Goal: Navigation & Orientation: Understand site structure

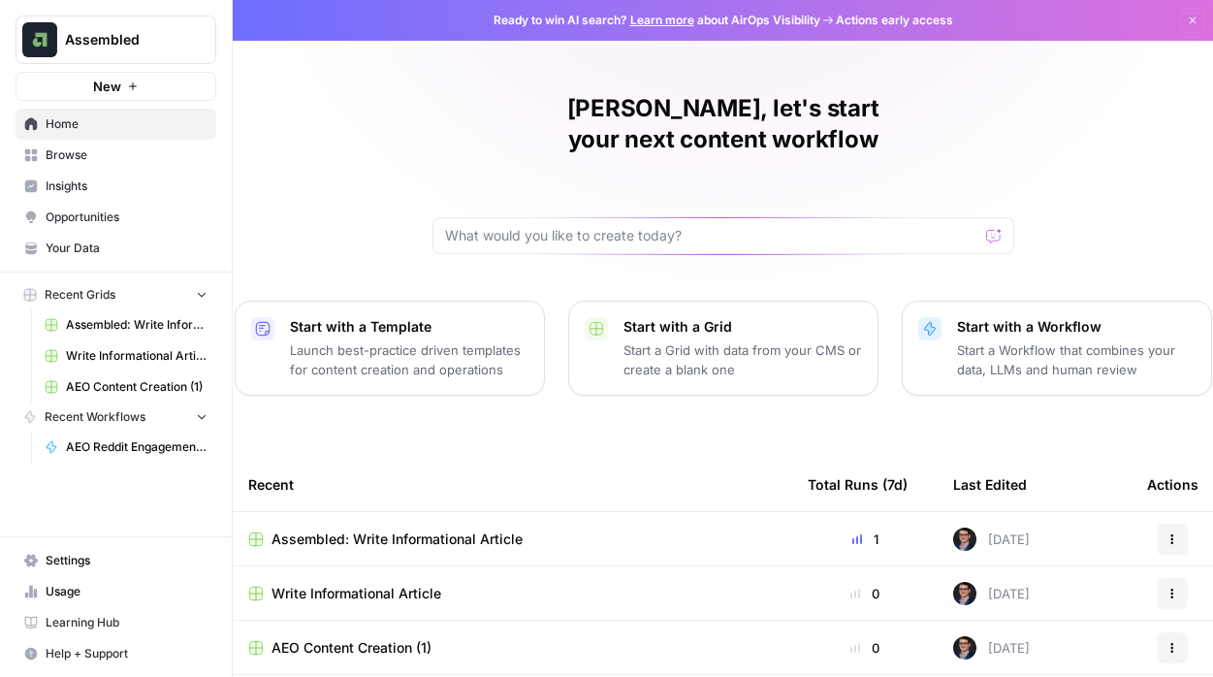
click at [73, 177] on span "Insights" at bounding box center [127, 185] width 162 height 17
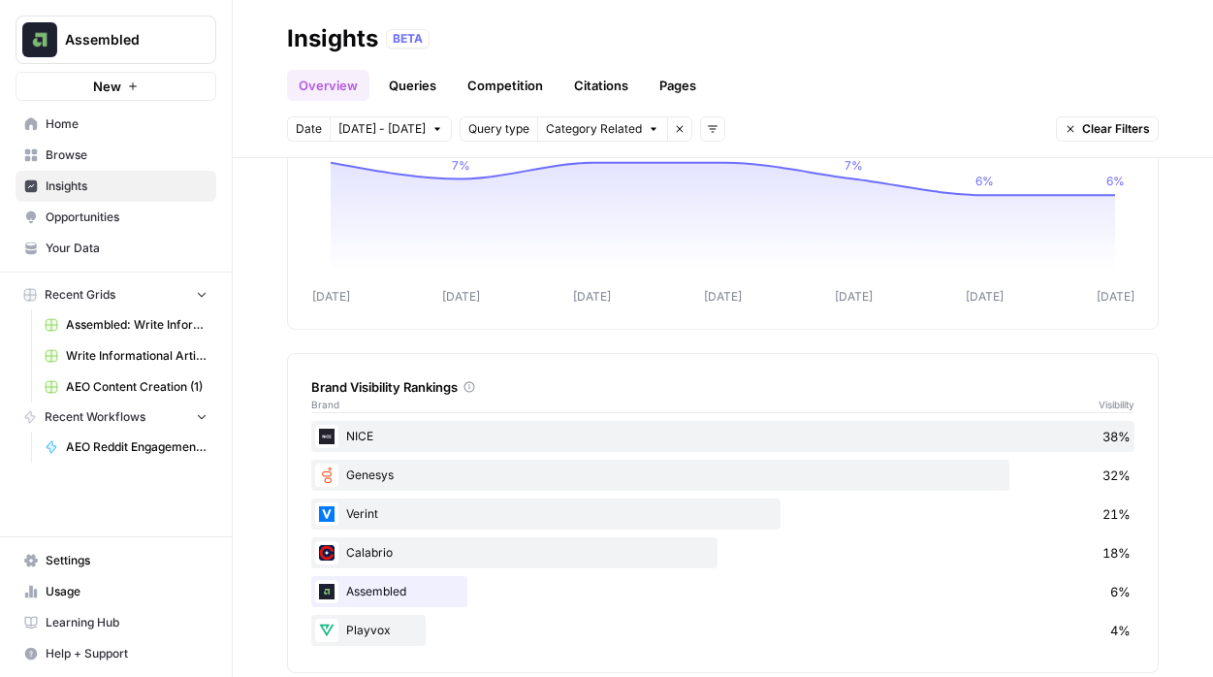
scroll to position [517, 0]
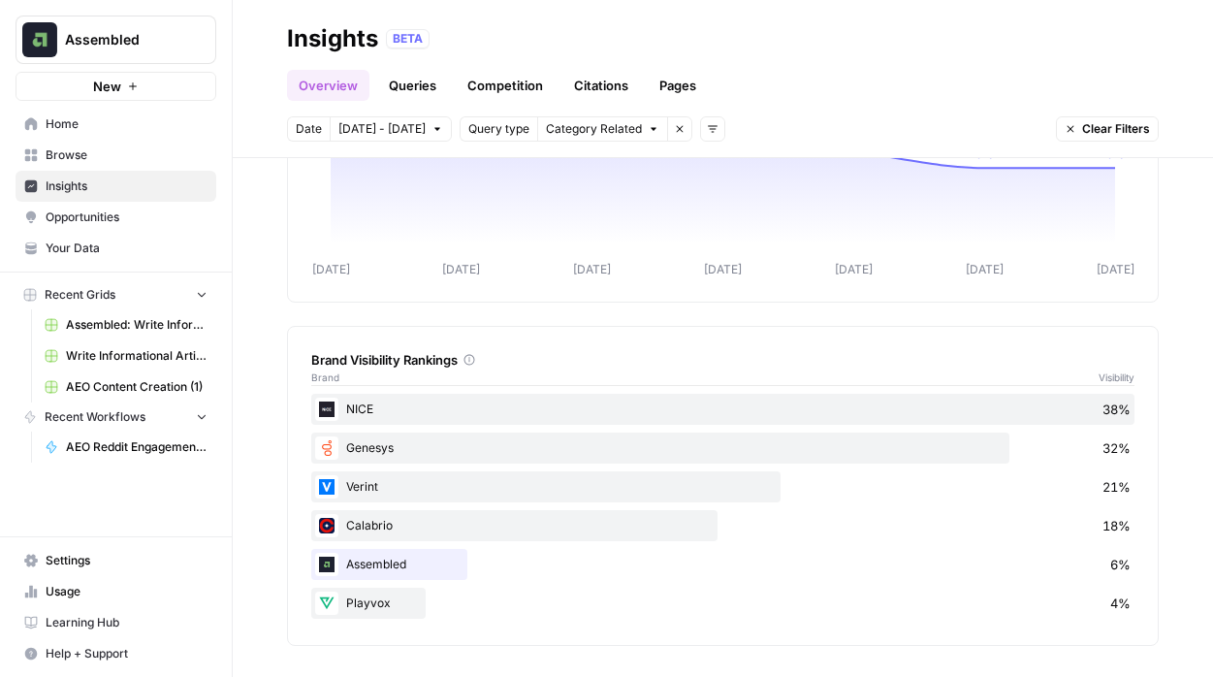
click at [382, 623] on div "NICE 38% Genesys 32% Verint 21% Calabrio 18% Assembled 6% Playvox 4%" at bounding box center [722, 518] width 823 height 248
click at [473, 358] on icon at bounding box center [469, 360] width 11 height 11
click at [421, 89] on link "Queries" at bounding box center [412, 85] width 71 height 31
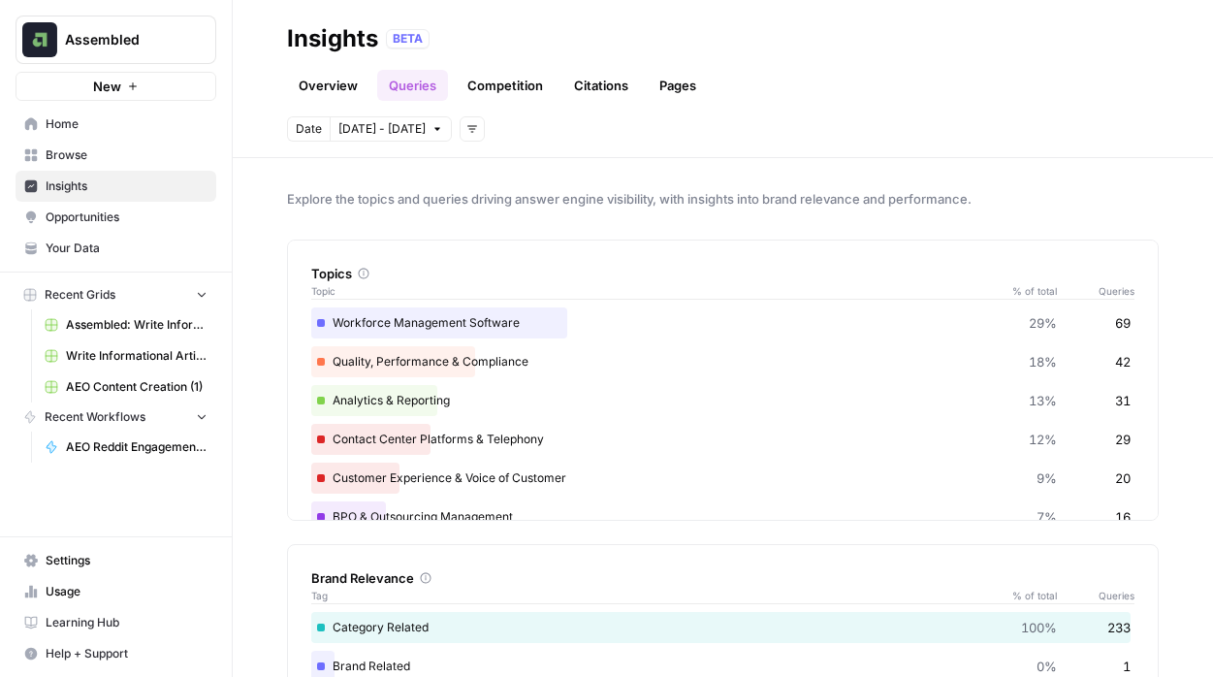
click at [496, 82] on link "Competition" at bounding box center [505, 85] width 99 height 31
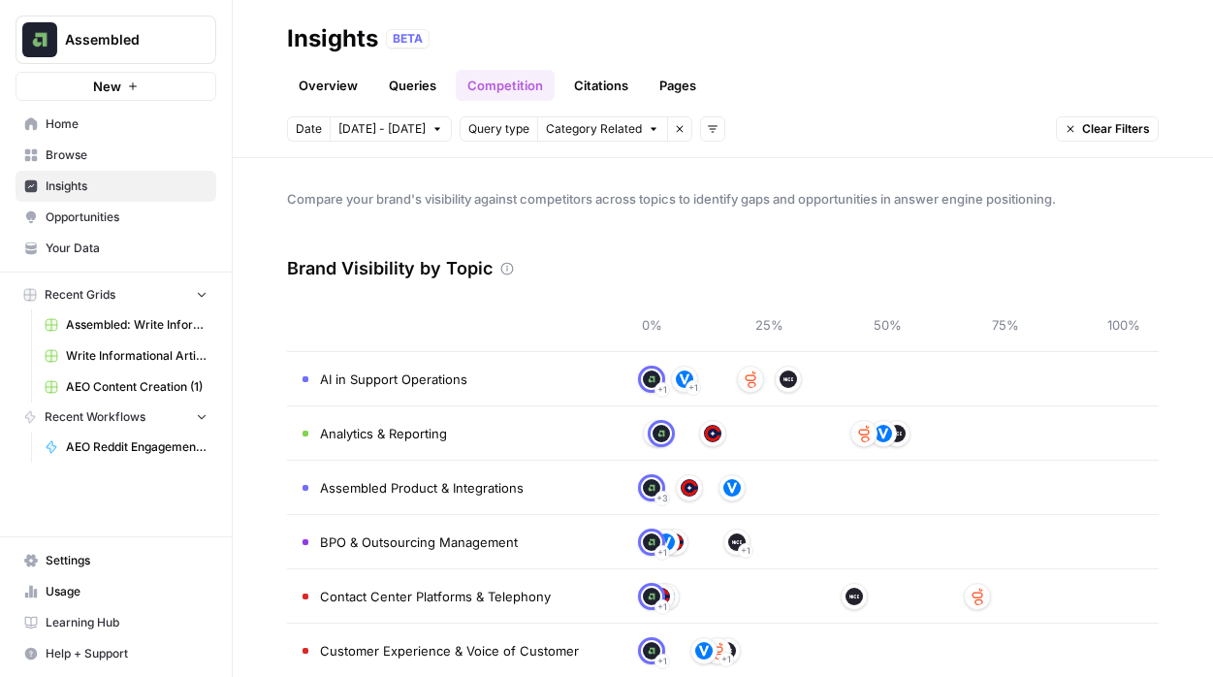
click at [519, 80] on link "Competition" at bounding box center [505, 85] width 99 height 31
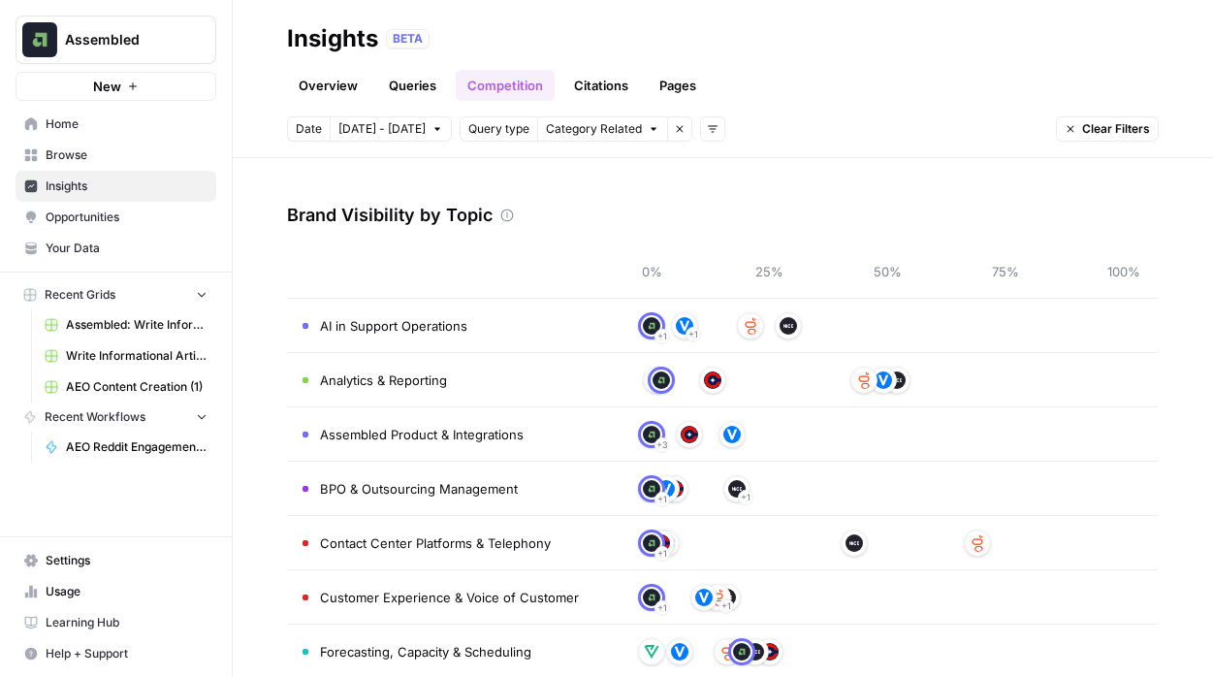
scroll to position [55, 0]
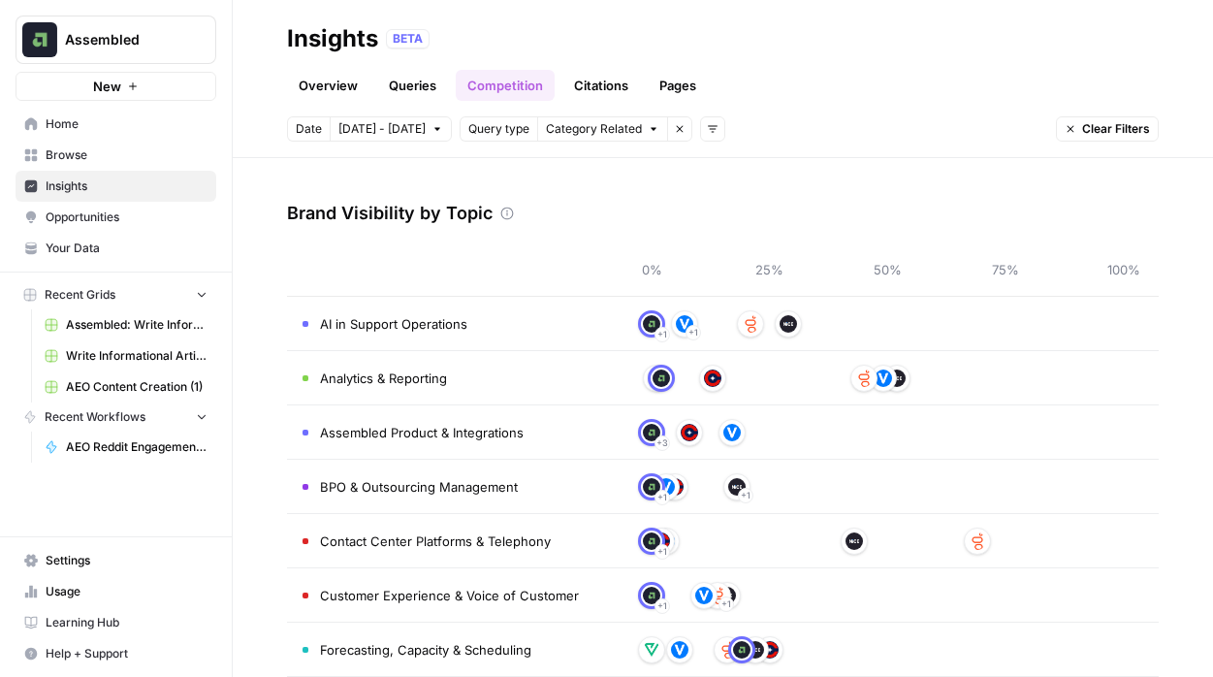
click at [343, 321] on span "AI in Support Operations" at bounding box center [393, 323] width 147 height 19
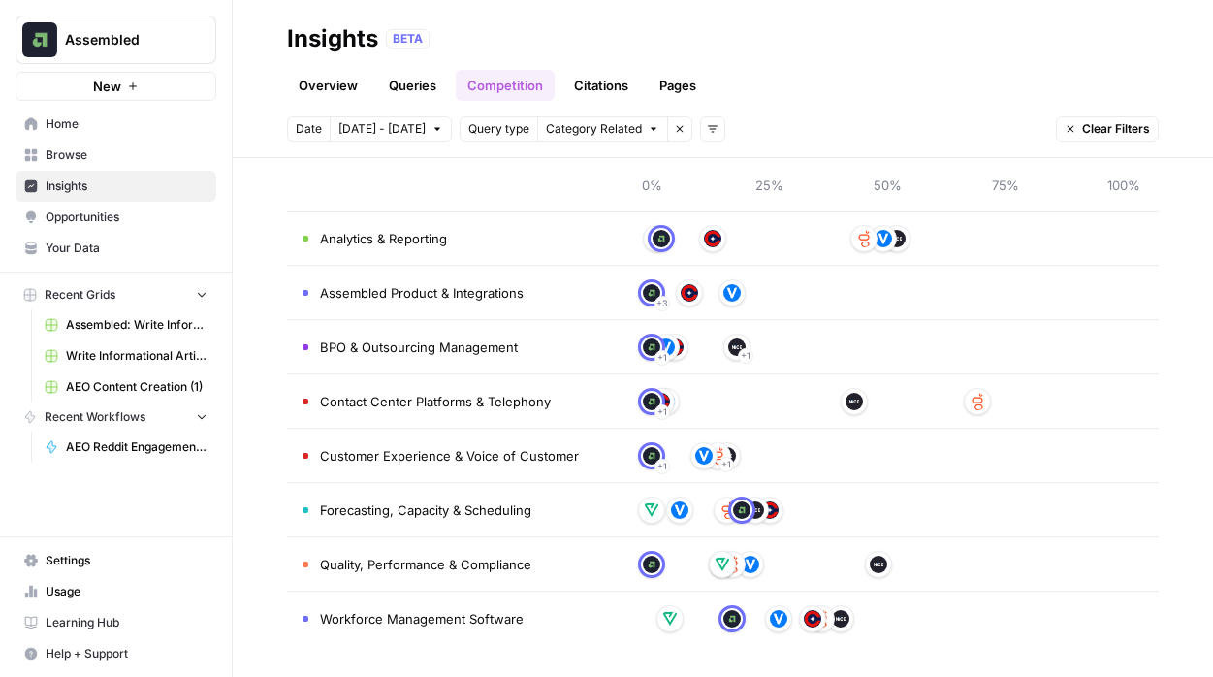
scroll to position [0, 0]
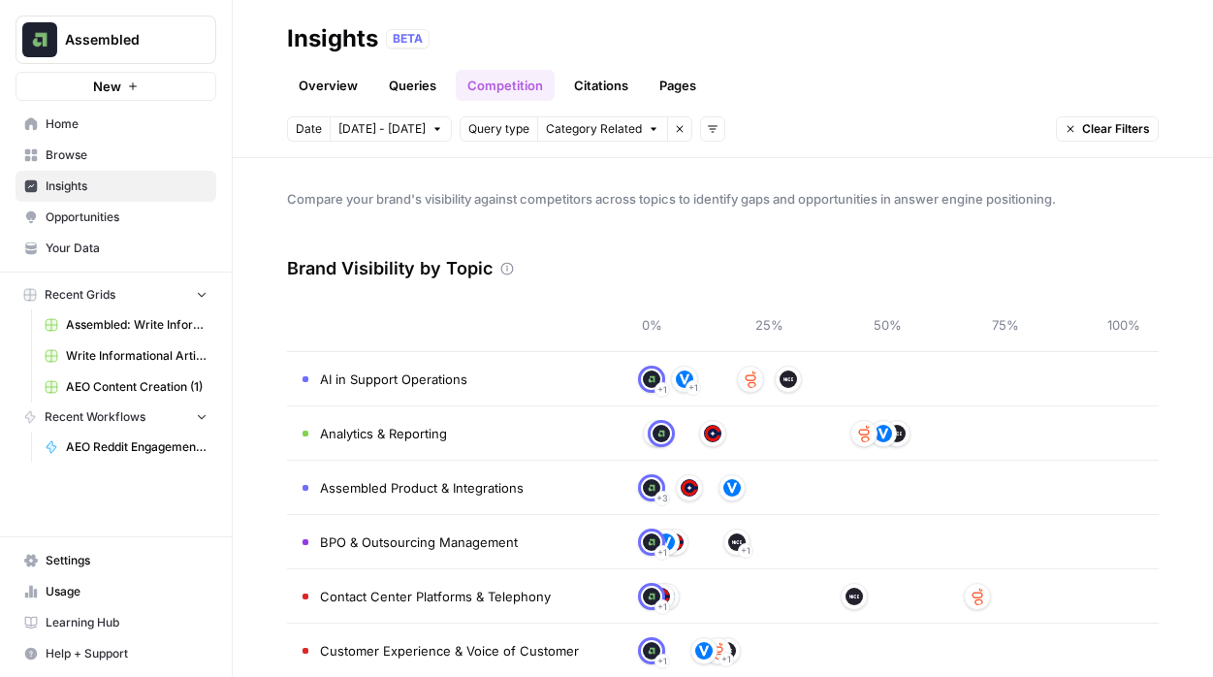
click at [597, 87] on link "Citations" at bounding box center [601, 85] width 78 height 31
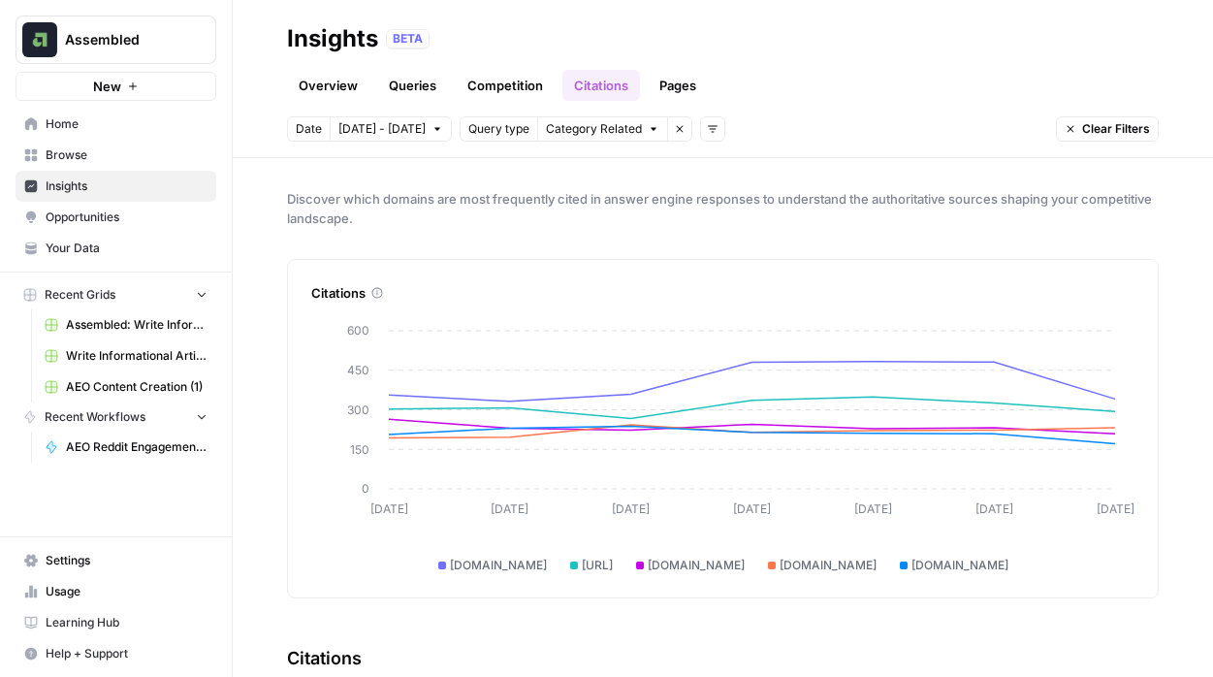
click at [484, 77] on link "Competition" at bounding box center [505, 85] width 99 height 31
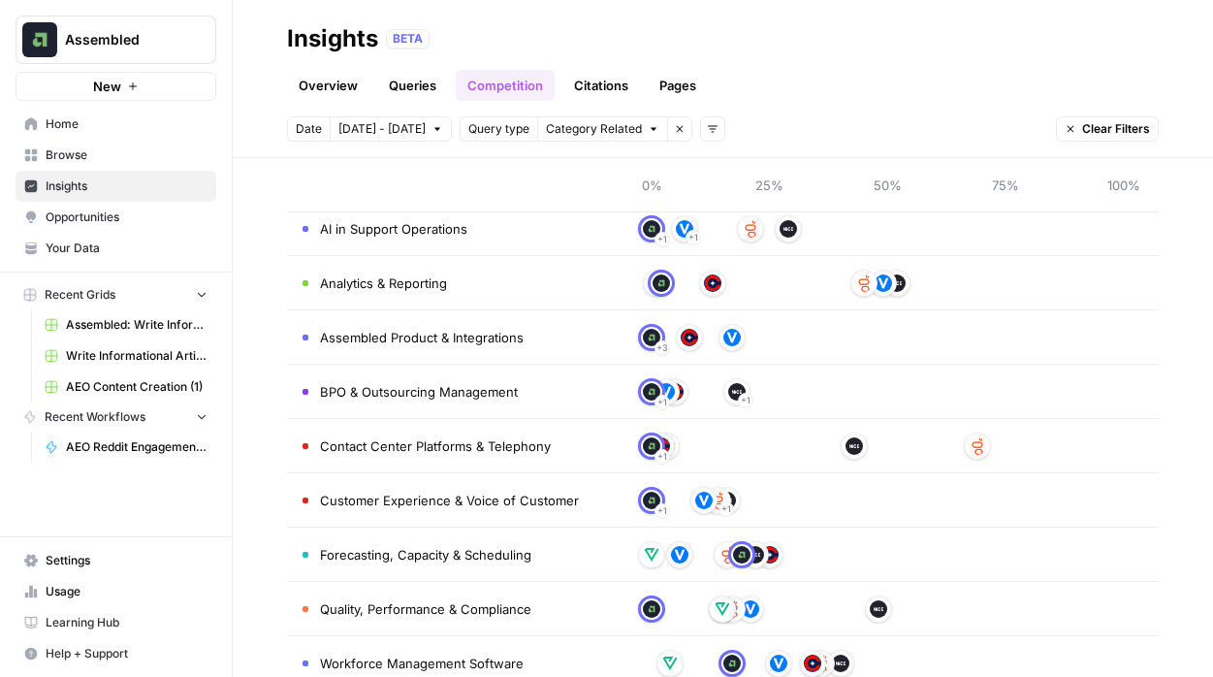
scroll to position [152, 0]
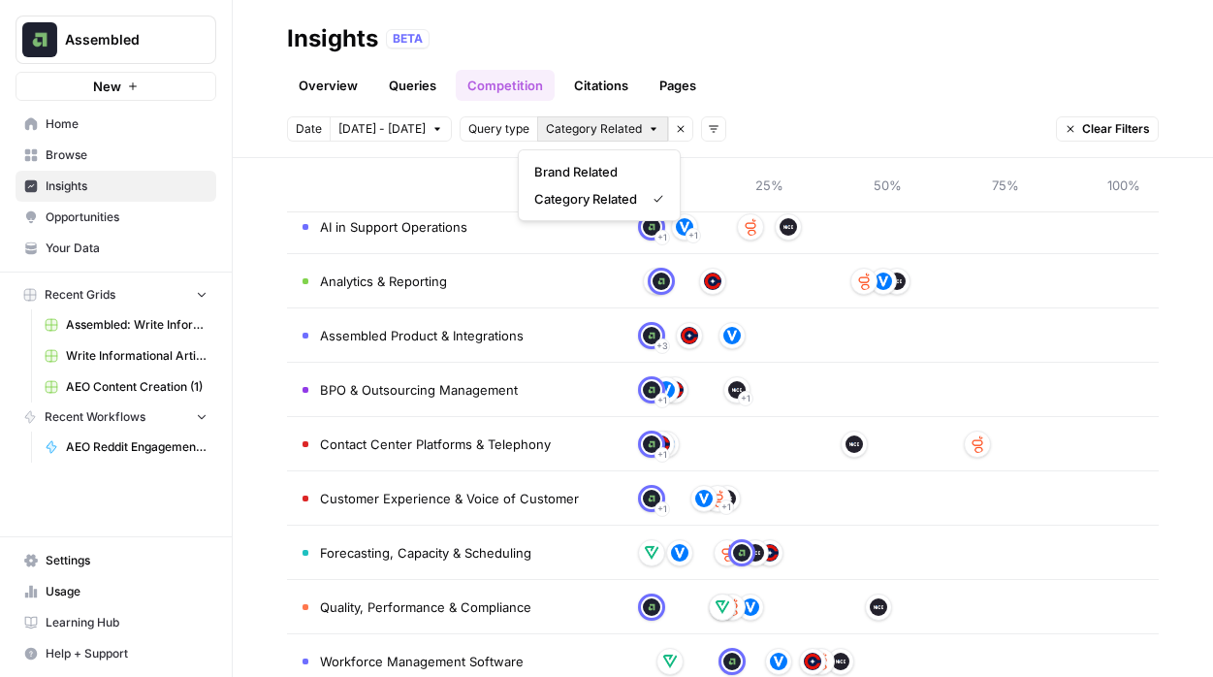
click at [647, 127] on icon "button" at bounding box center [653, 129] width 12 height 12
click at [755, 120] on div "Date [DATE] - [DATE] Query type Category Related Remove filter Add filters Clea…" at bounding box center [722, 128] width 871 height 25
click at [67, 237] on link "Your Data" at bounding box center [116, 248] width 201 height 31
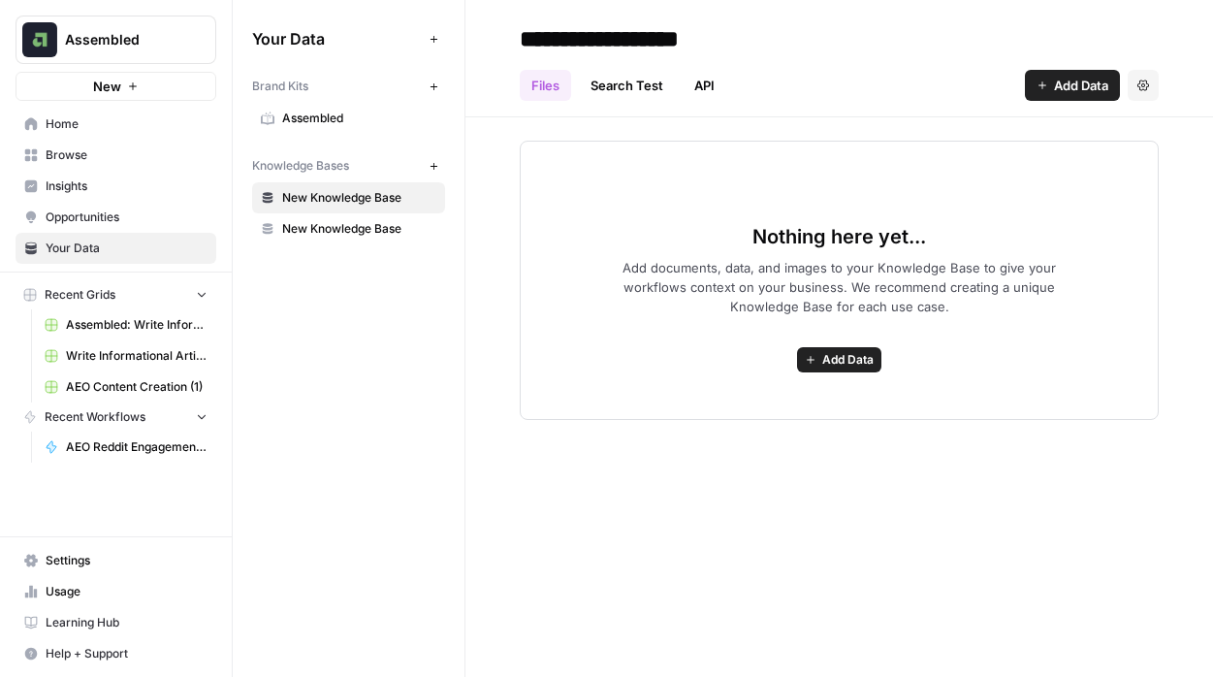
click at [328, 117] on span "Assembled" at bounding box center [359, 118] width 154 height 17
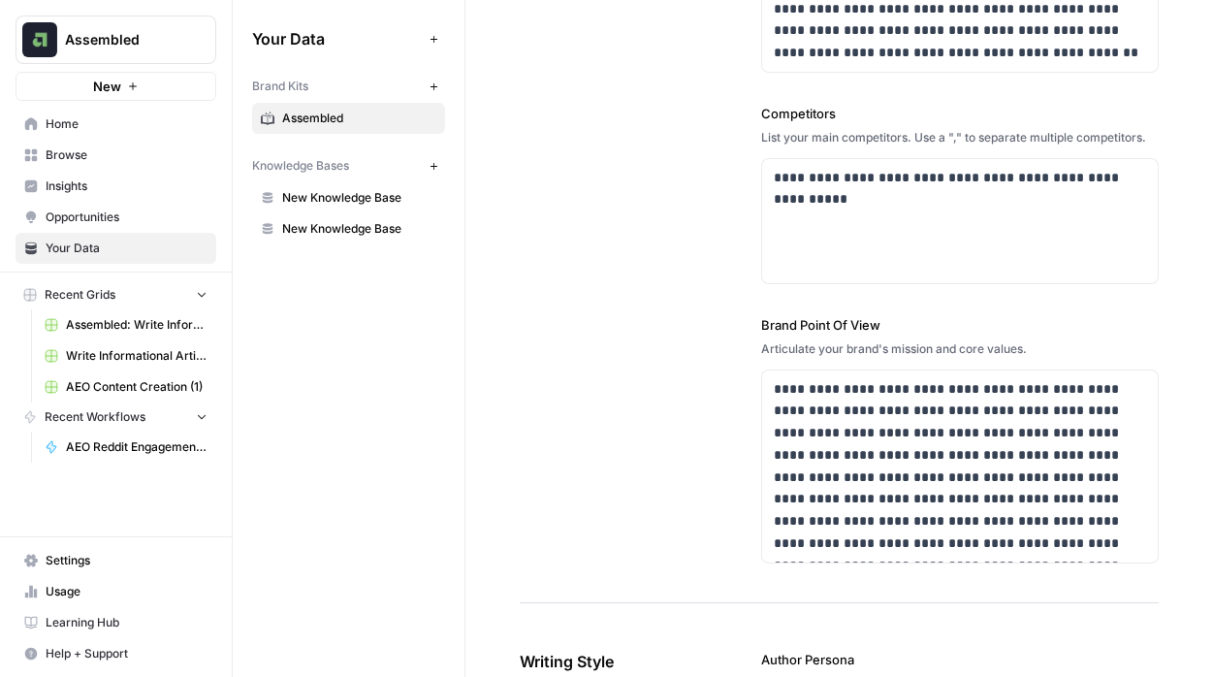
scroll to position [706, 0]
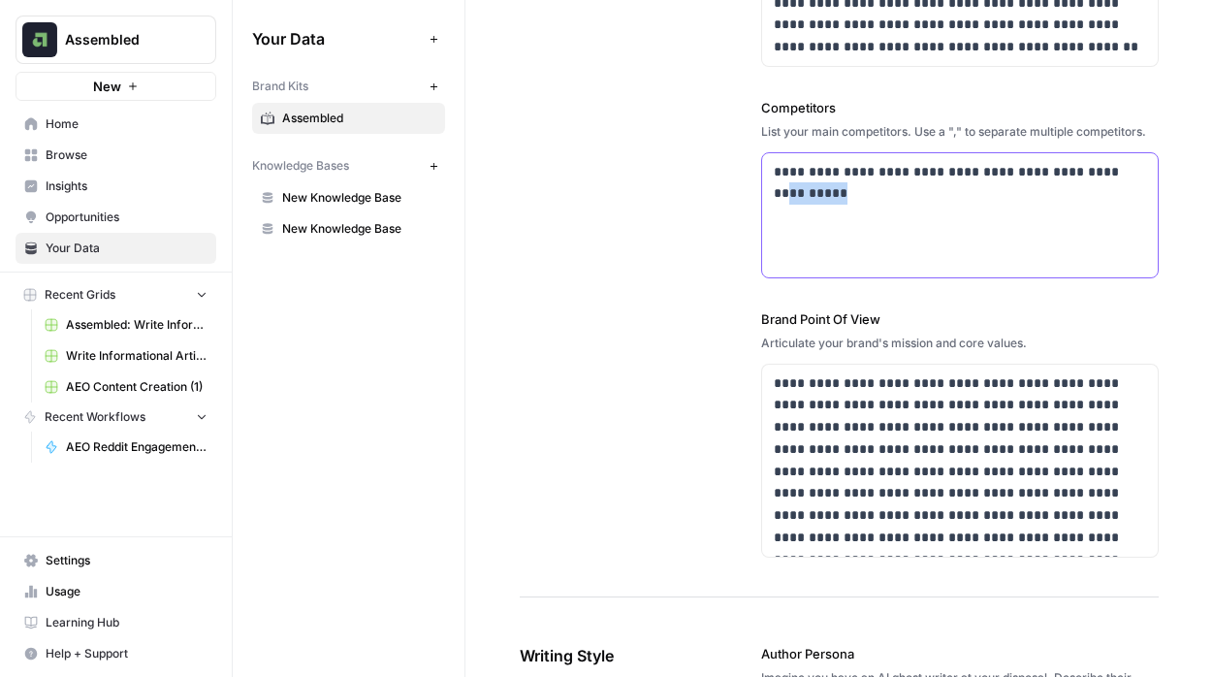
drag, startPoint x: 833, startPoint y: 200, endPoint x: 767, endPoint y: 195, distance: 66.1
click at [767, 195] on div "**********" at bounding box center [959, 215] width 395 height 124
click at [919, 212] on div "**********" at bounding box center [959, 215] width 395 height 124
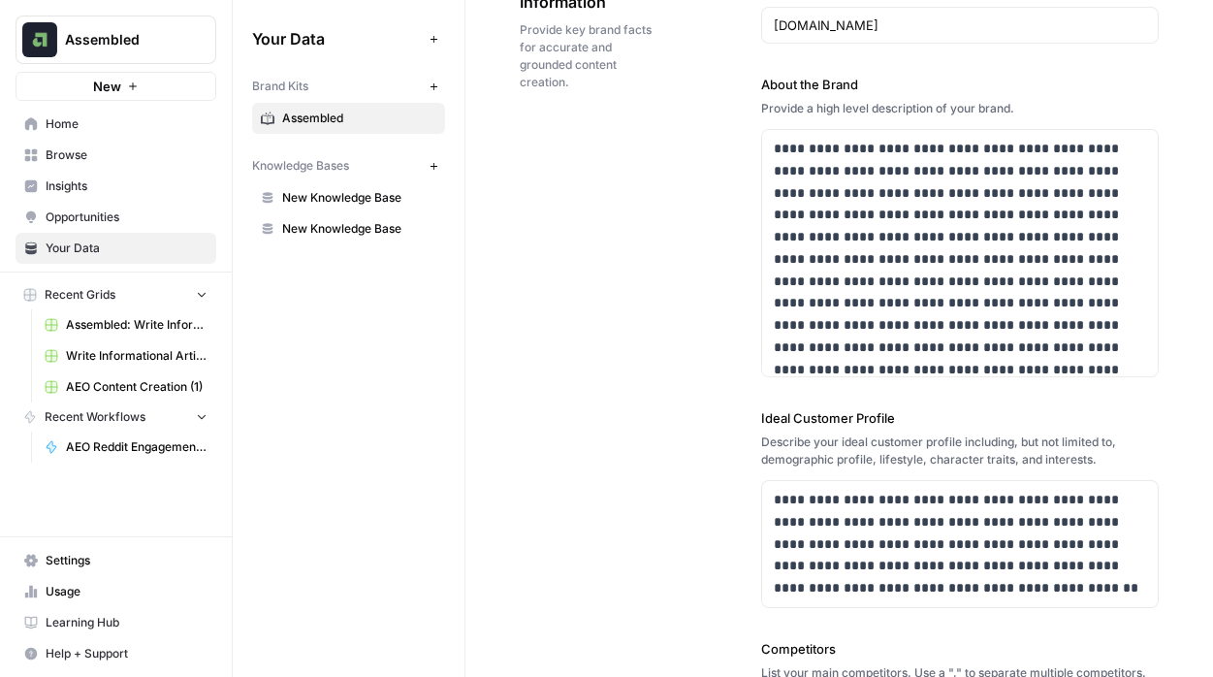
scroll to position [0, 0]
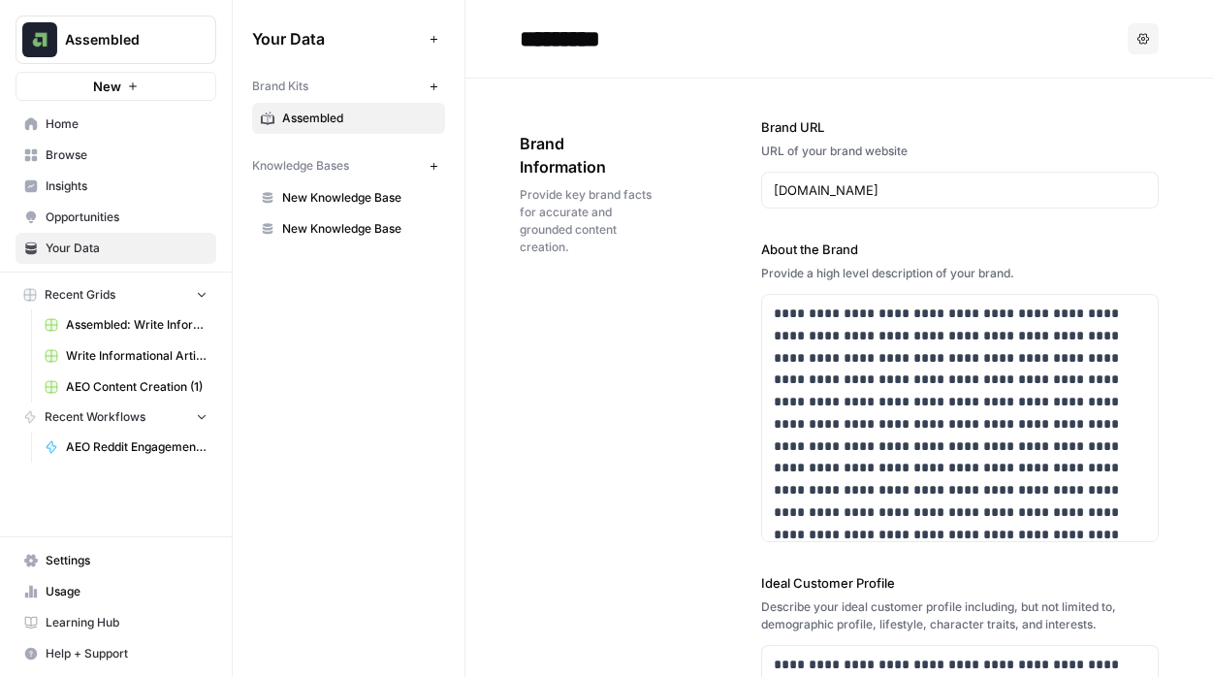
click at [324, 192] on span "New Knowledge Base" at bounding box center [359, 197] width 154 height 17
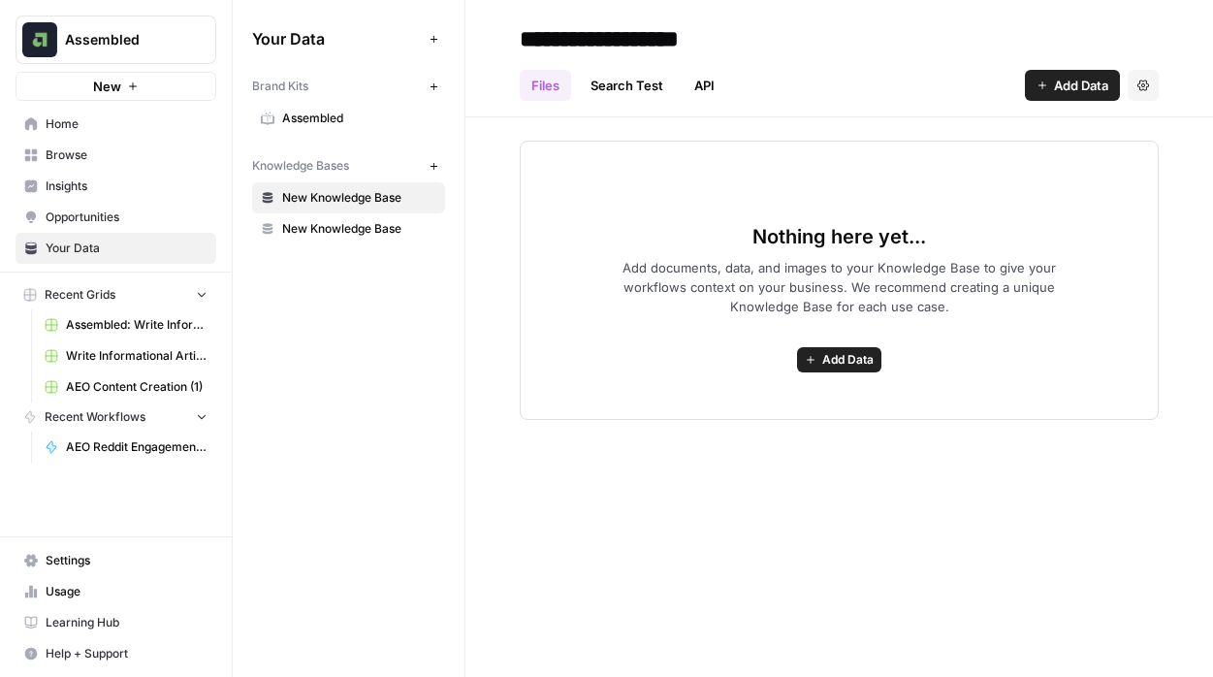
click at [307, 111] on span "Assembled" at bounding box center [359, 118] width 154 height 17
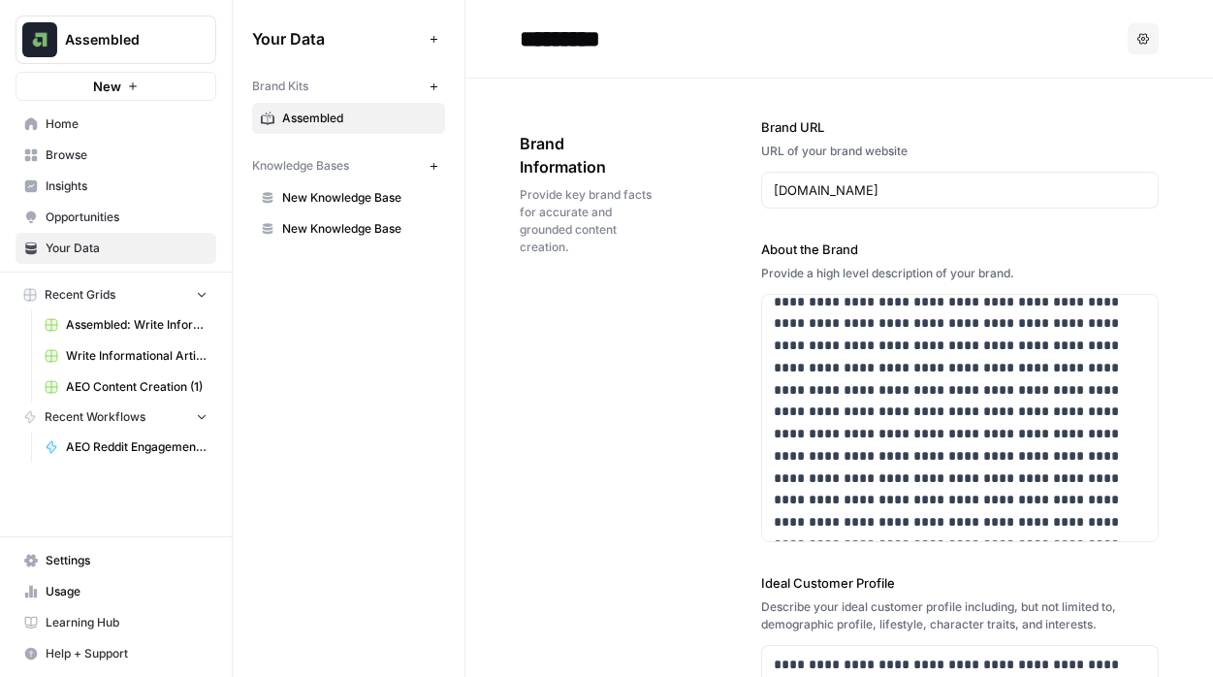
click at [112, 221] on span "Opportunities" at bounding box center [127, 216] width 162 height 17
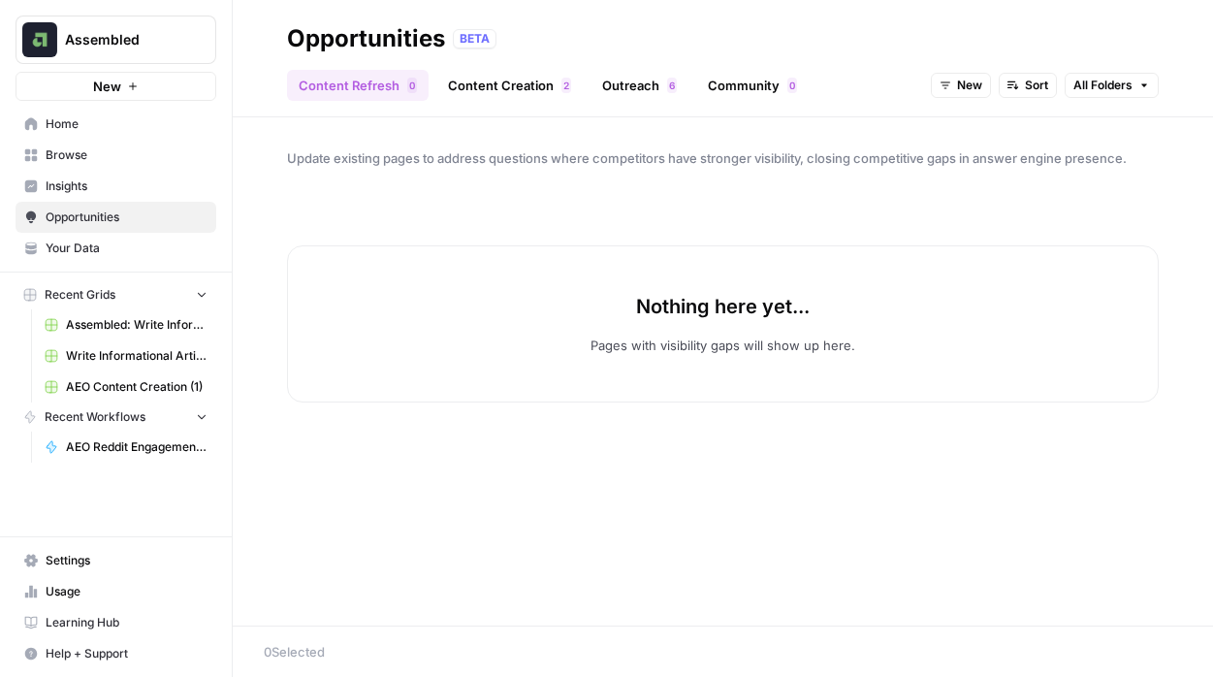
click at [89, 177] on span "Insights" at bounding box center [127, 185] width 162 height 17
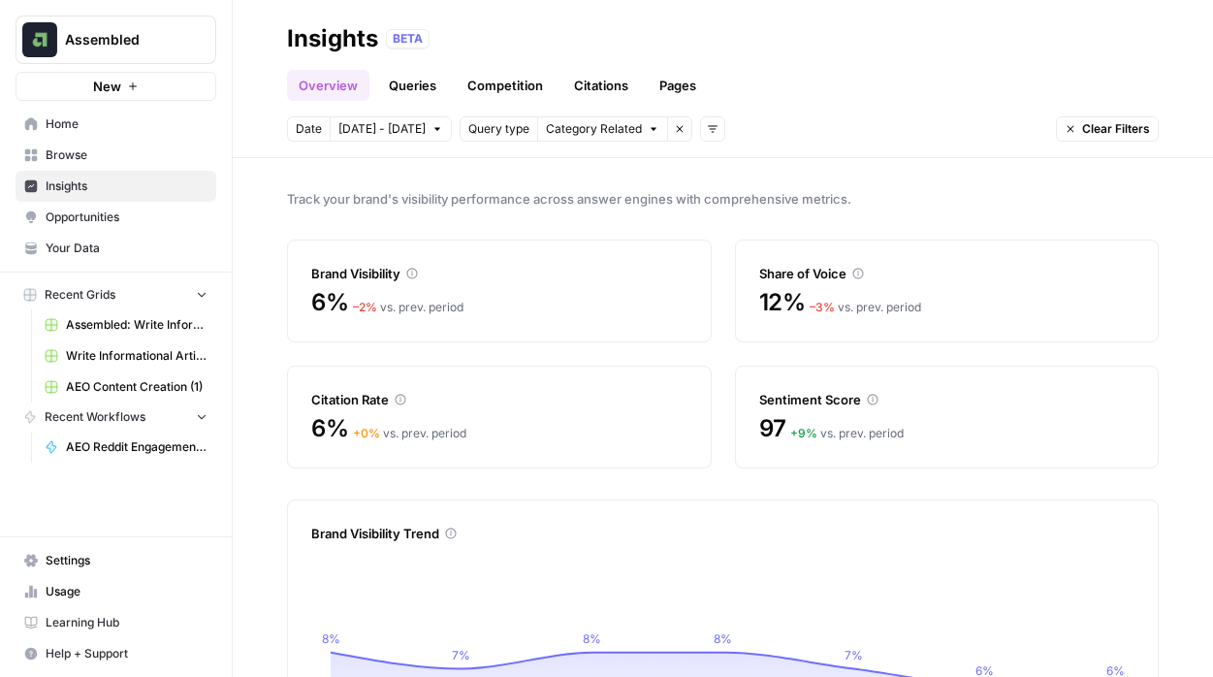
click at [672, 89] on link "Pages" at bounding box center [677, 85] width 60 height 31
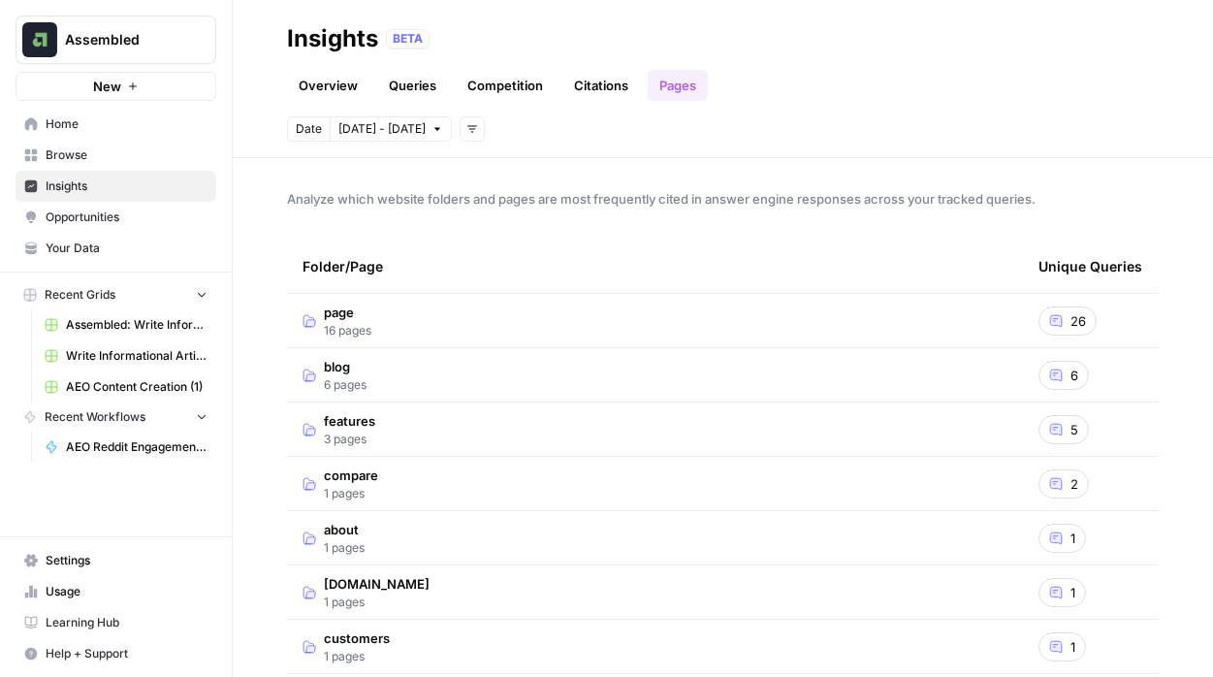
click at [89, 227] on link "Opportunities" at bounding box center [116, 217] width 201 height 31
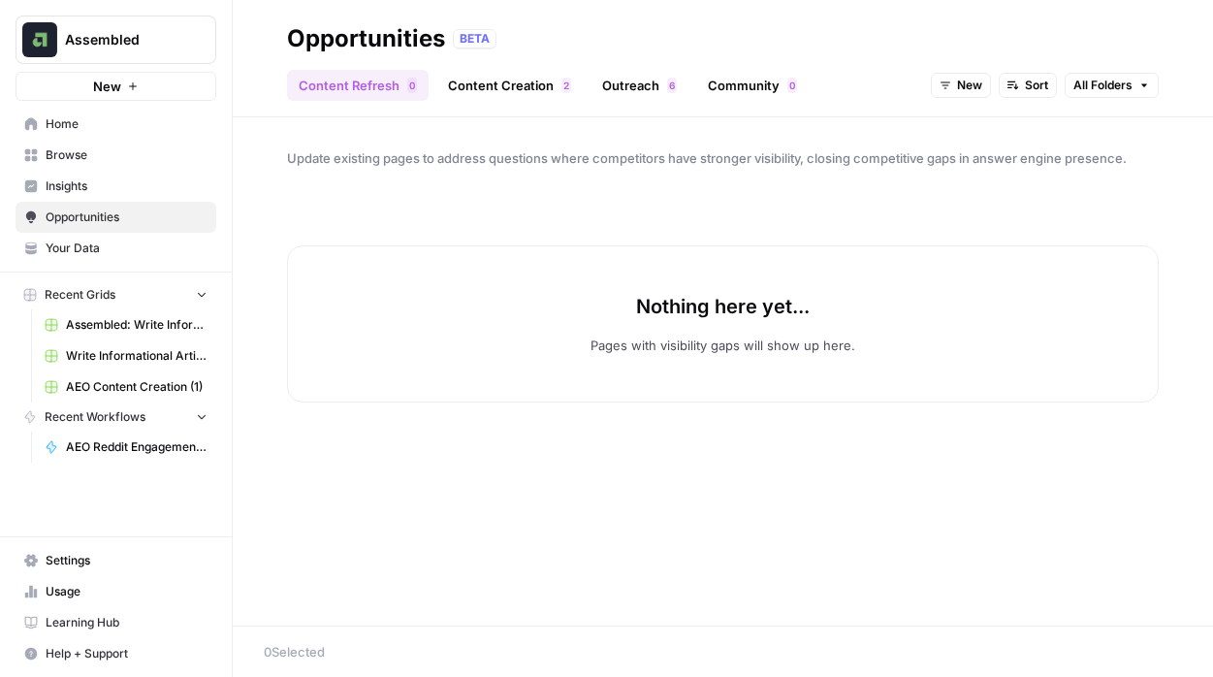
click at [486, 90] on link "Content Creation 2" at bounding box center [509, 85] width 146 height 31
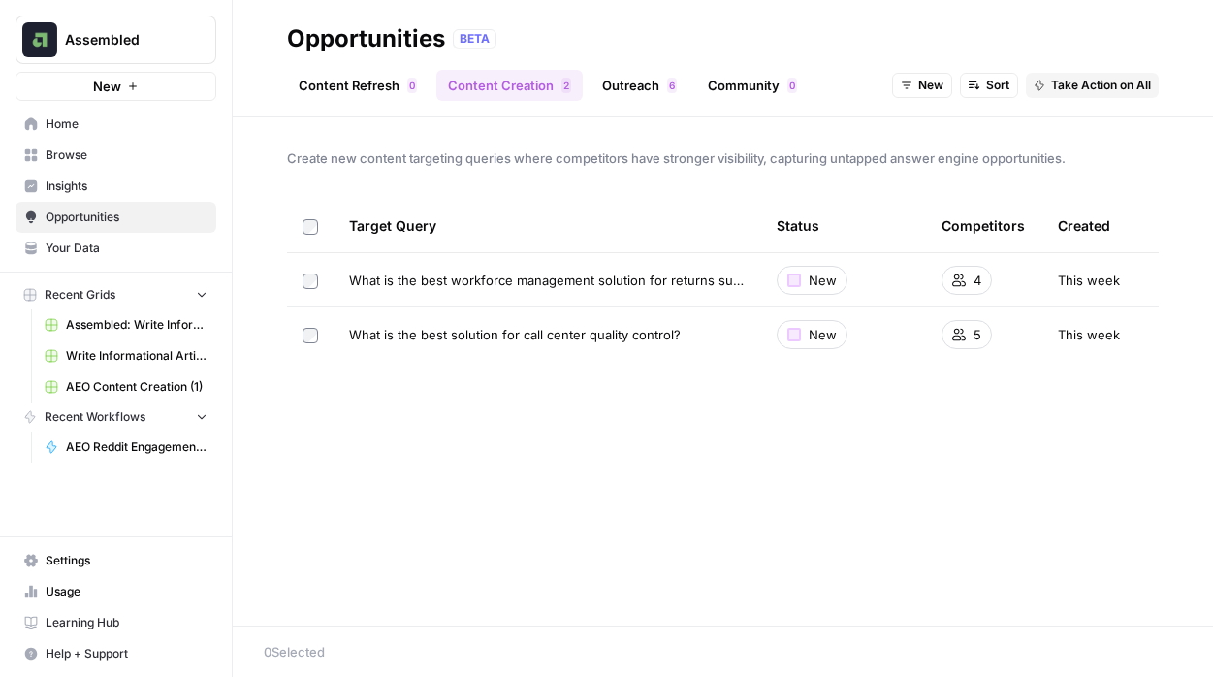
click at [626, 80] on link "Outreach 6" at bounding box center [639, 85] width 98 height 31
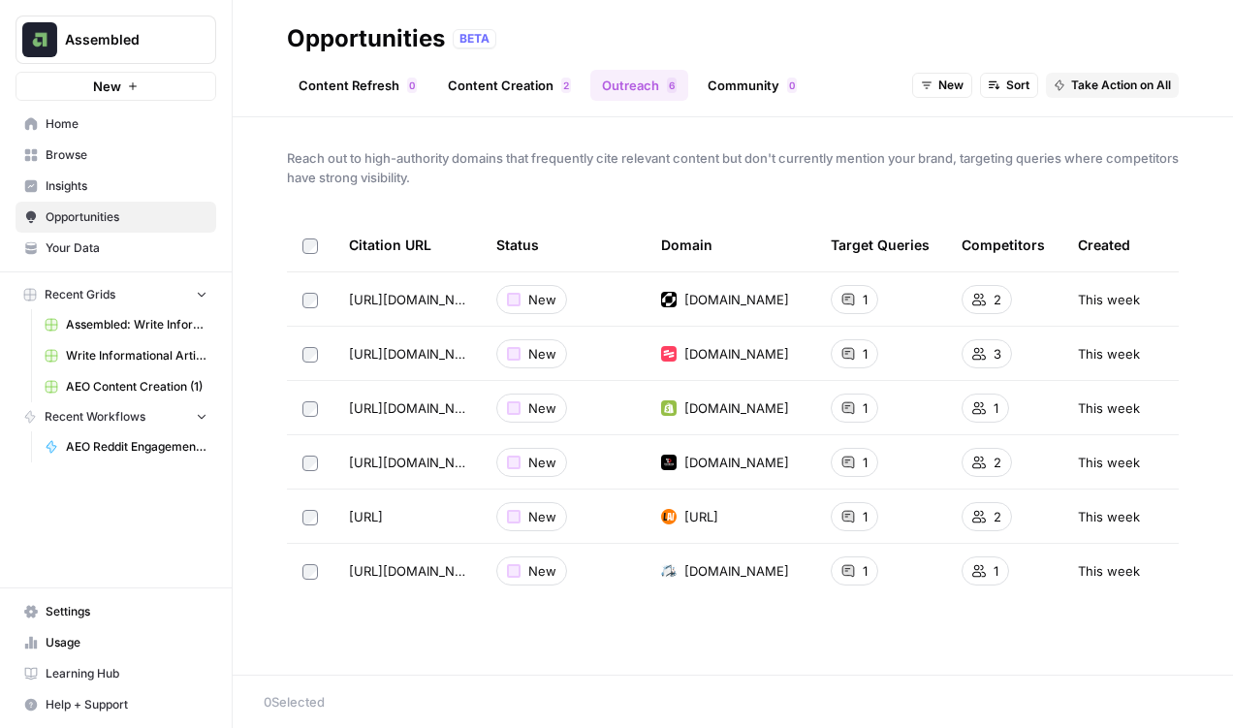
click at [69, 188] on span "Insights" at bounding box center [127, 185] width 162 height 17
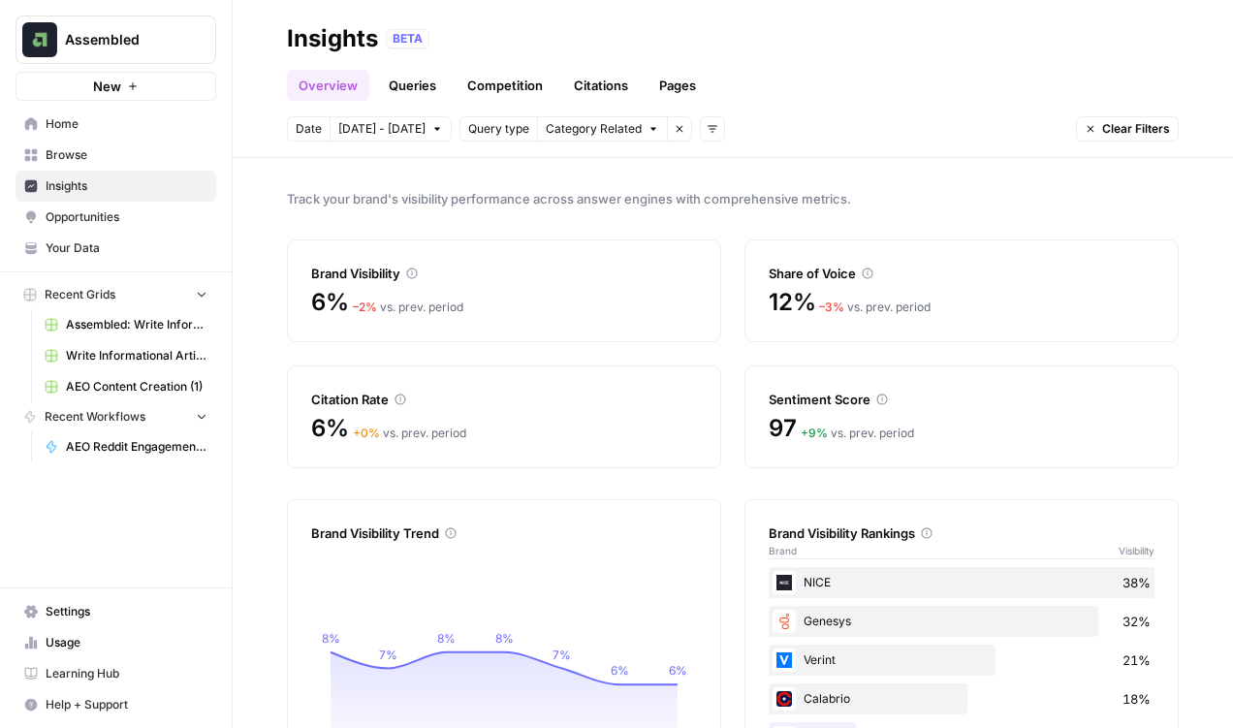
click at [1086, 127] on icon "button" at bounding box center [1091, 129] width 12 height 12
click at [409, 128] on button "[DATE] - [DATE]" at bounding box center [391, 128] width 122 height 25
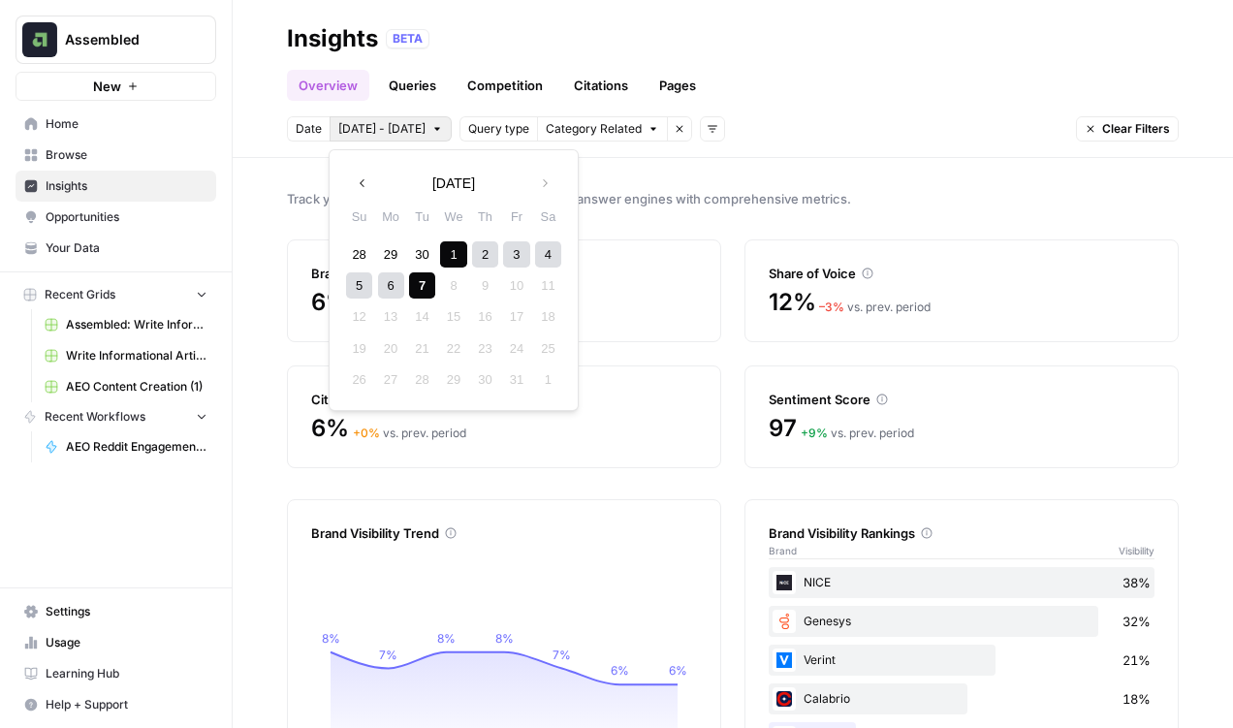
click at [409, 128] on button "[DATE] - [DATE]" at bounding box center [391, 128] width 122 height 25
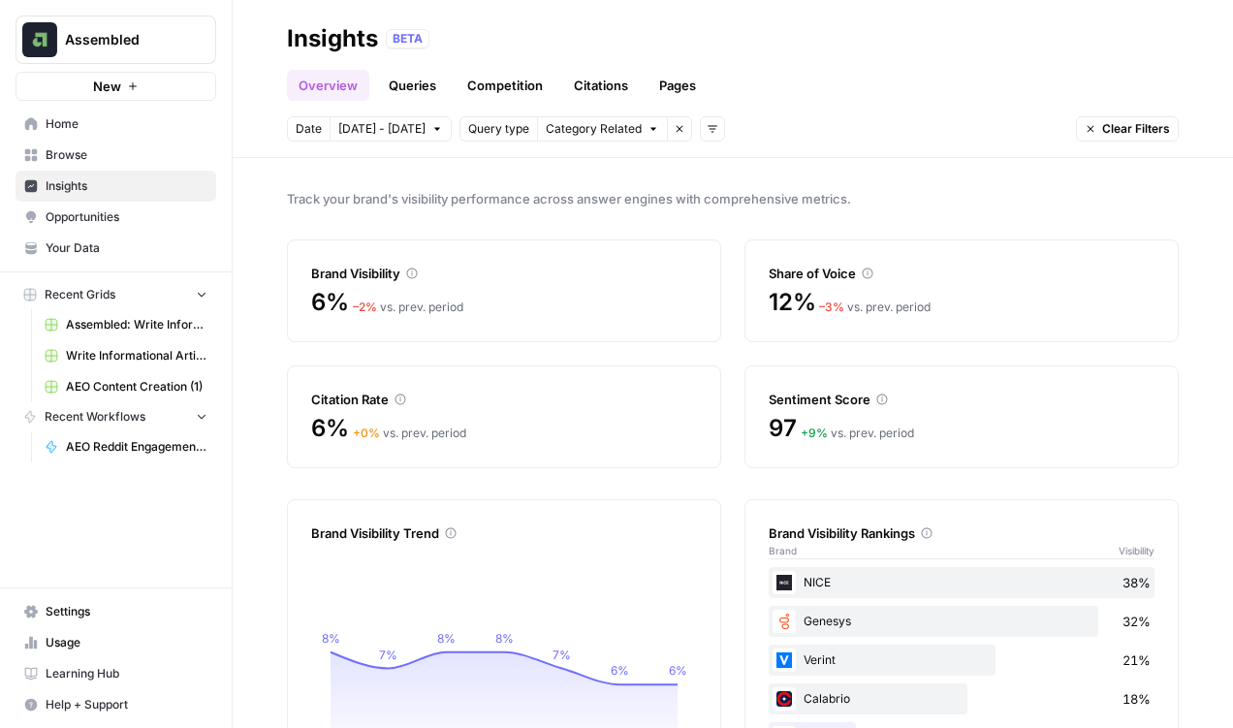
click at [404, 135] on span "[DATE] - [DATE]" at bounding box center [381, 128] width 87 height 17
click at [684, 191] on span "Track your brand's visibility performance across answer engines with comprehens…" at bounding box center [733, 198] width 892 height 19
click at [595, 133] on span "Category Related" at bounding box center [594, 128] width 96 height 17
click at [791, 159] on div "Track your brand's visibility performance across answer engines with comprehens…" at bounding box center [733, 443] width 1000 height 570
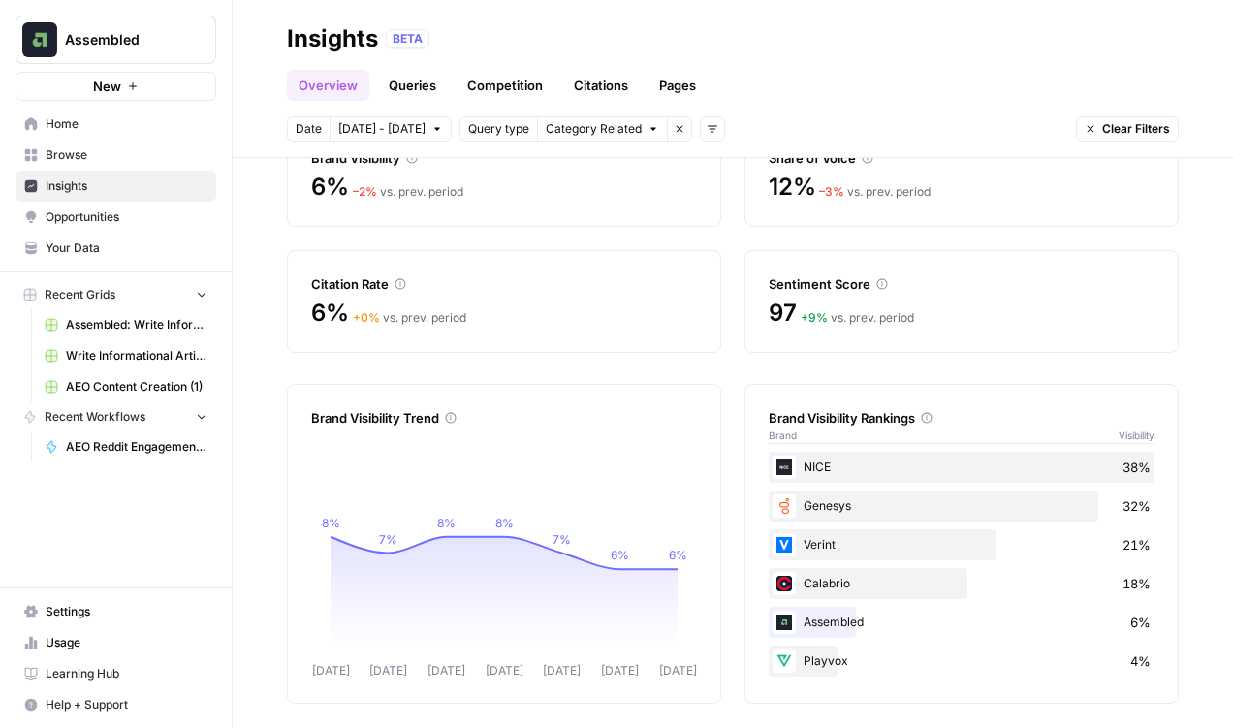
scroll to position [122, 0]
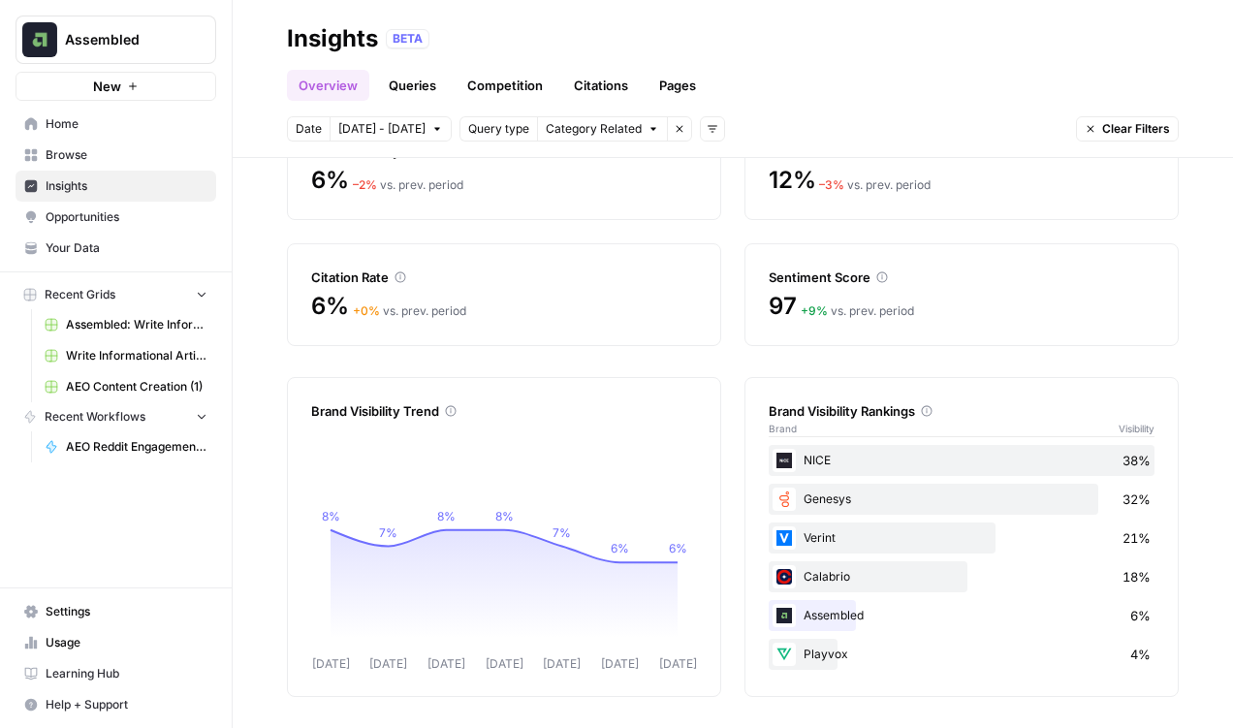
click at [930, 411] on icon at bounding box center [927, 411] width 12 height 12
click at [926, 411] on icon at bounding box center [927, 411] width 11 height 11
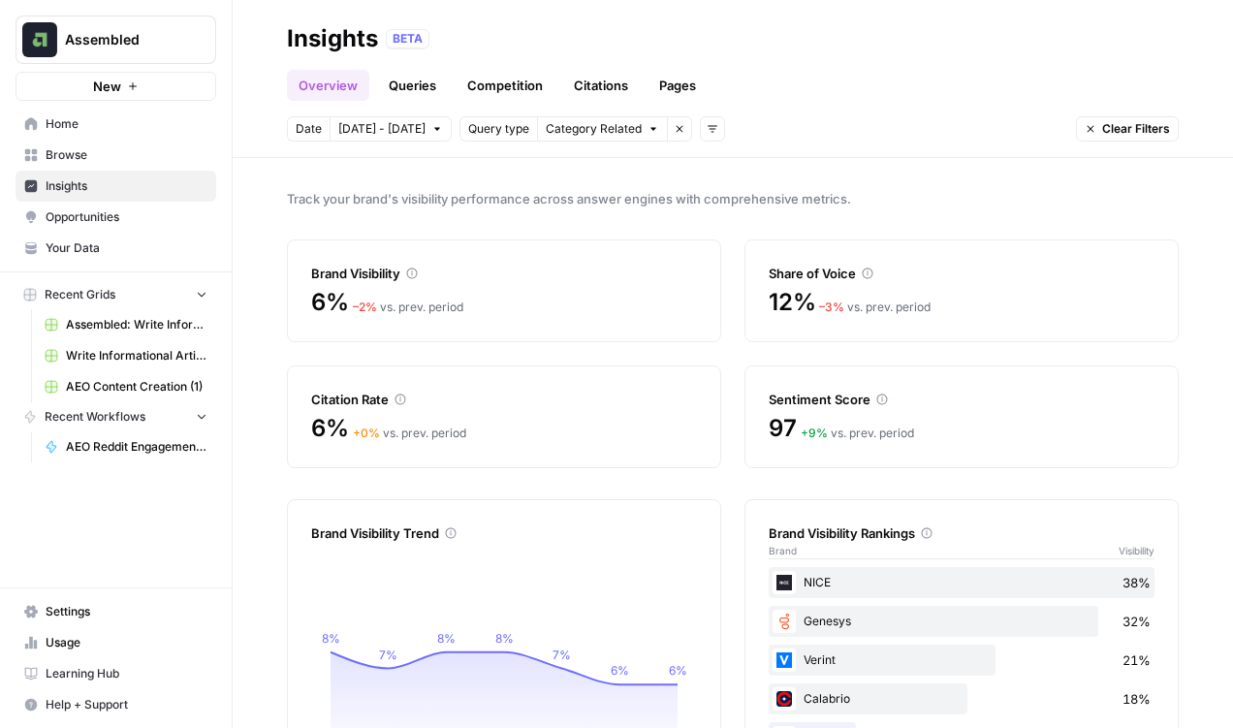
click at [431, 96] on link "Queries" at bounding box center [412, 85] width 71 height 31
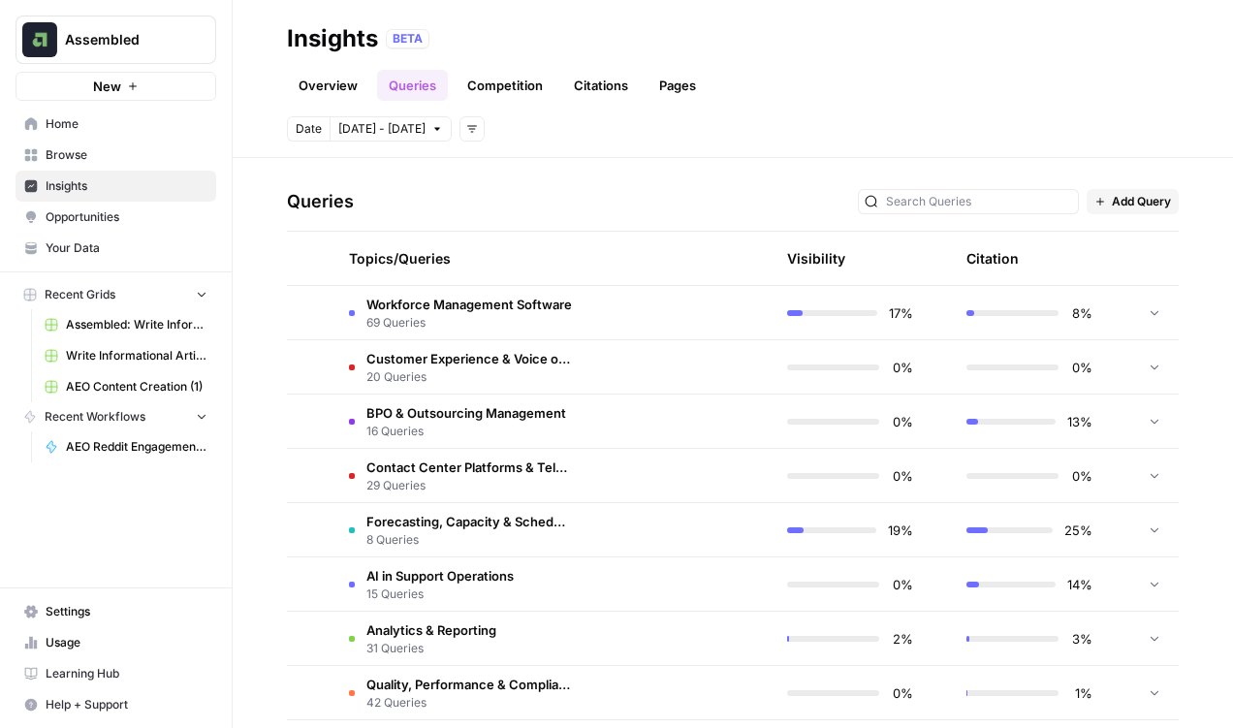
scroll to position [457, 0]
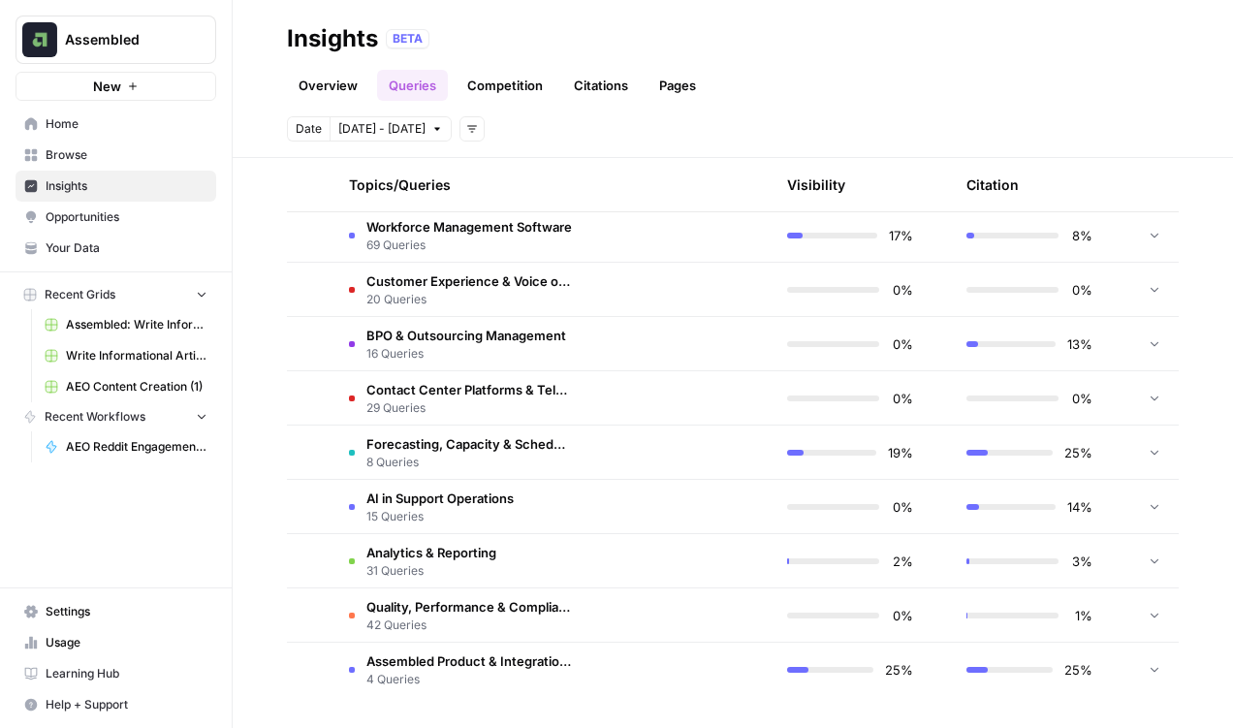
click at [489, 508] on span "15 Queries" at bounding box center [439, 516] width 147 height 17
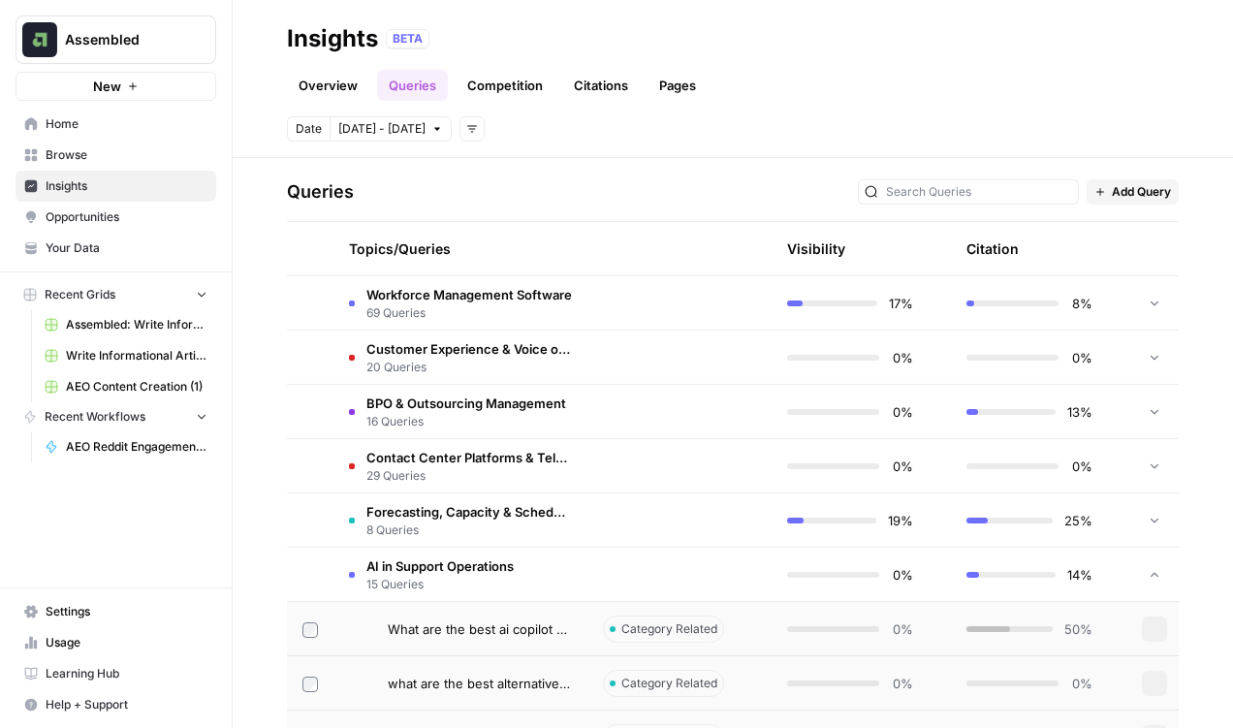
scroll to position [0, 0]
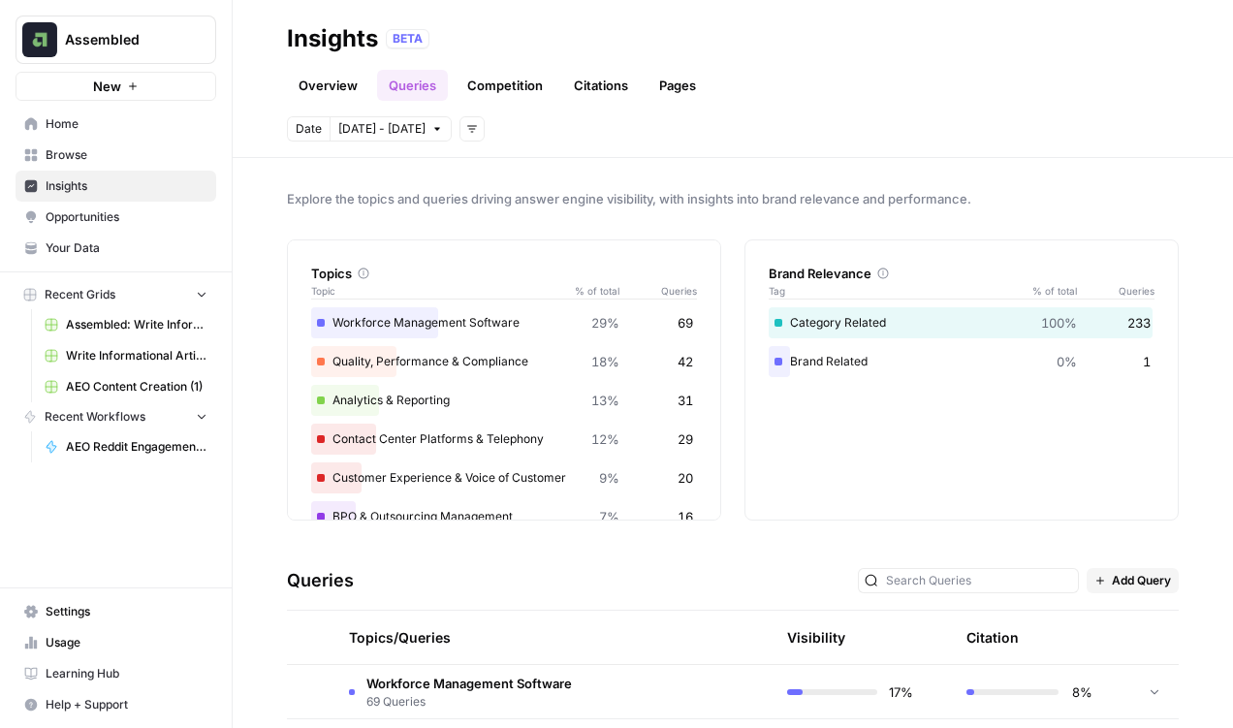
click at [522, 676] on span "Workforce Management Software" at bounding box center [468, 683] width 205 height 19
click at [509, 80] on link "Competition" at bounding box center [505, 85] width 99 height 31
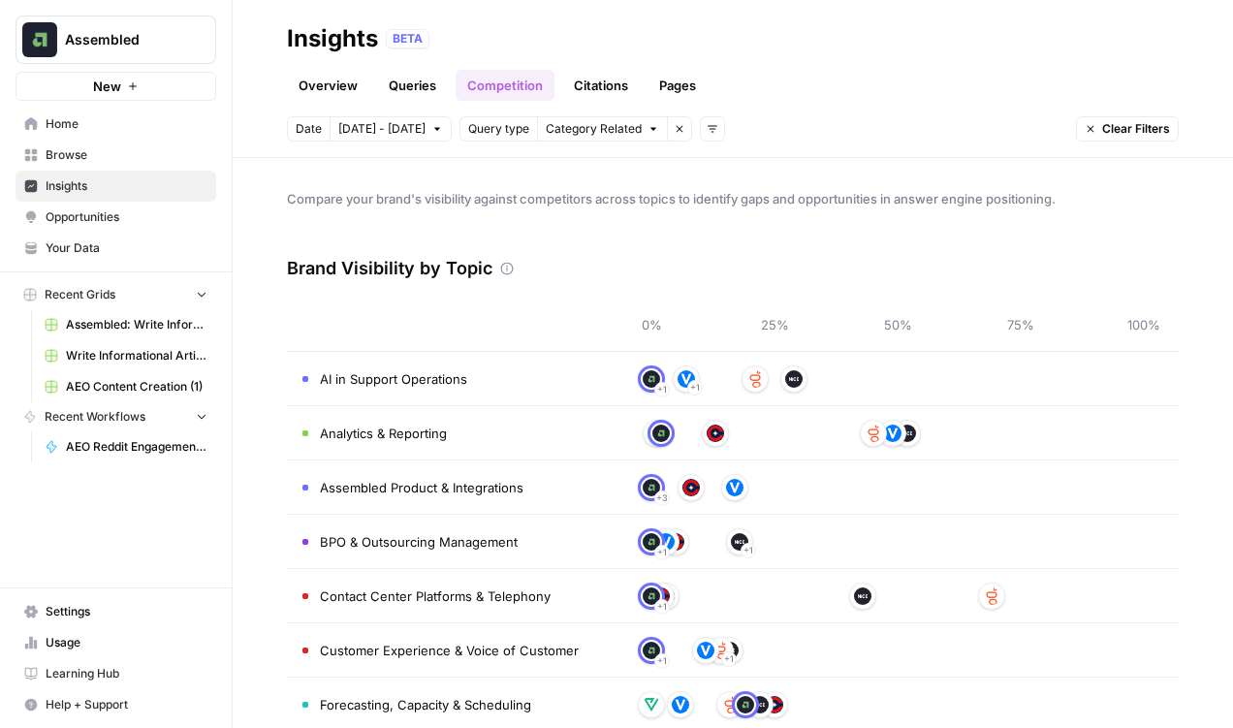
click at [60, 128] on span "Home" at bounding box center [127, 123] width 162 height 17
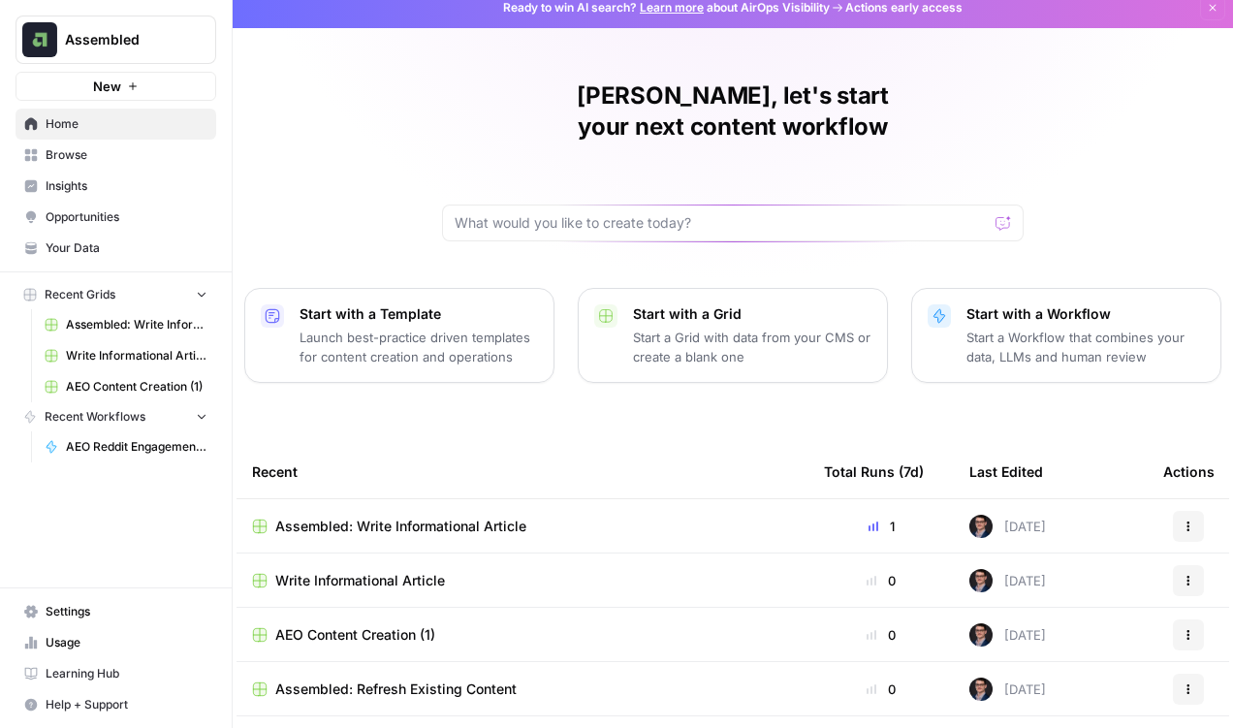
scroll to position [164, 0]
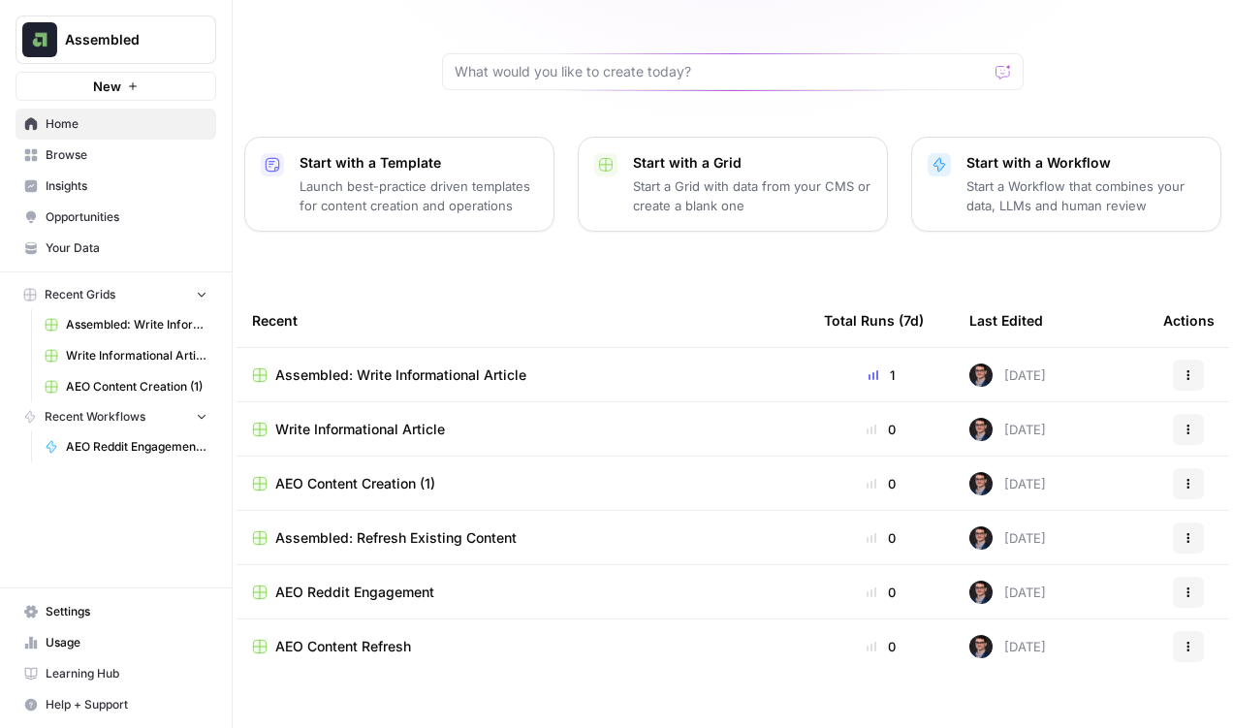
click at [89, 242] on span "Your Data" at bounding box center [127, 247] width 162 height 17
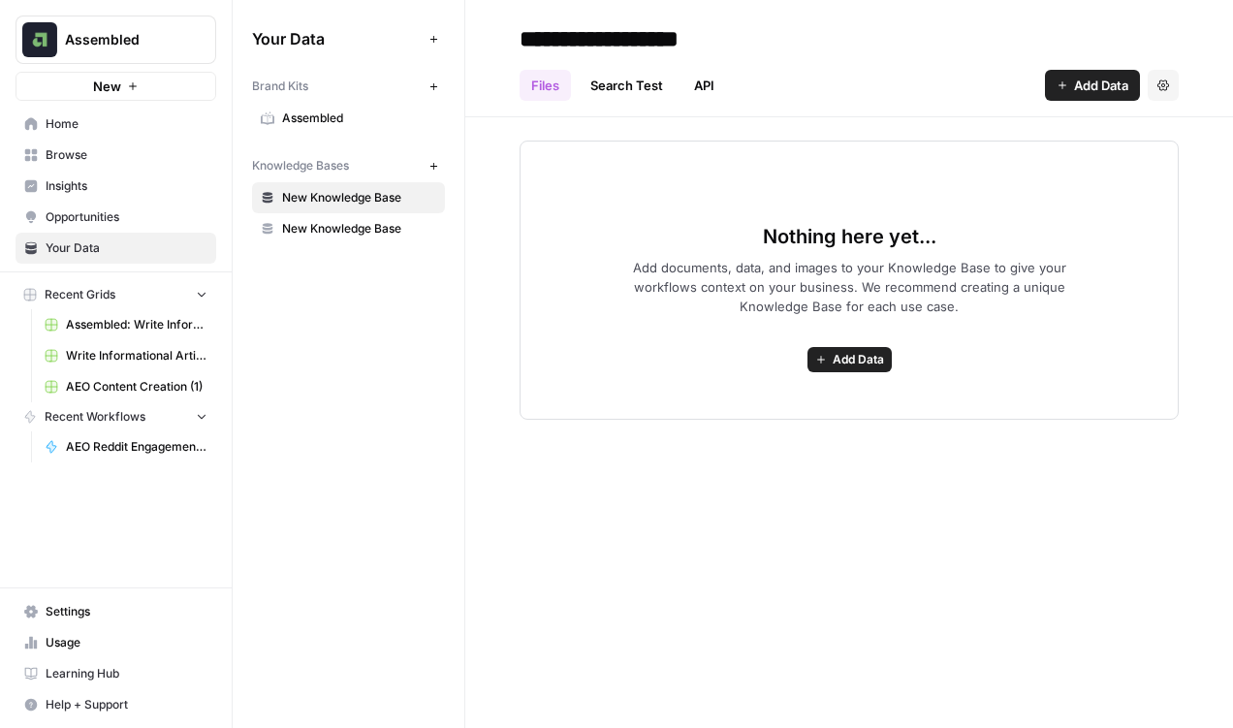
click at [92, 214] on span "Opportunities" at bounding box center [127, 216] width 162 height 17
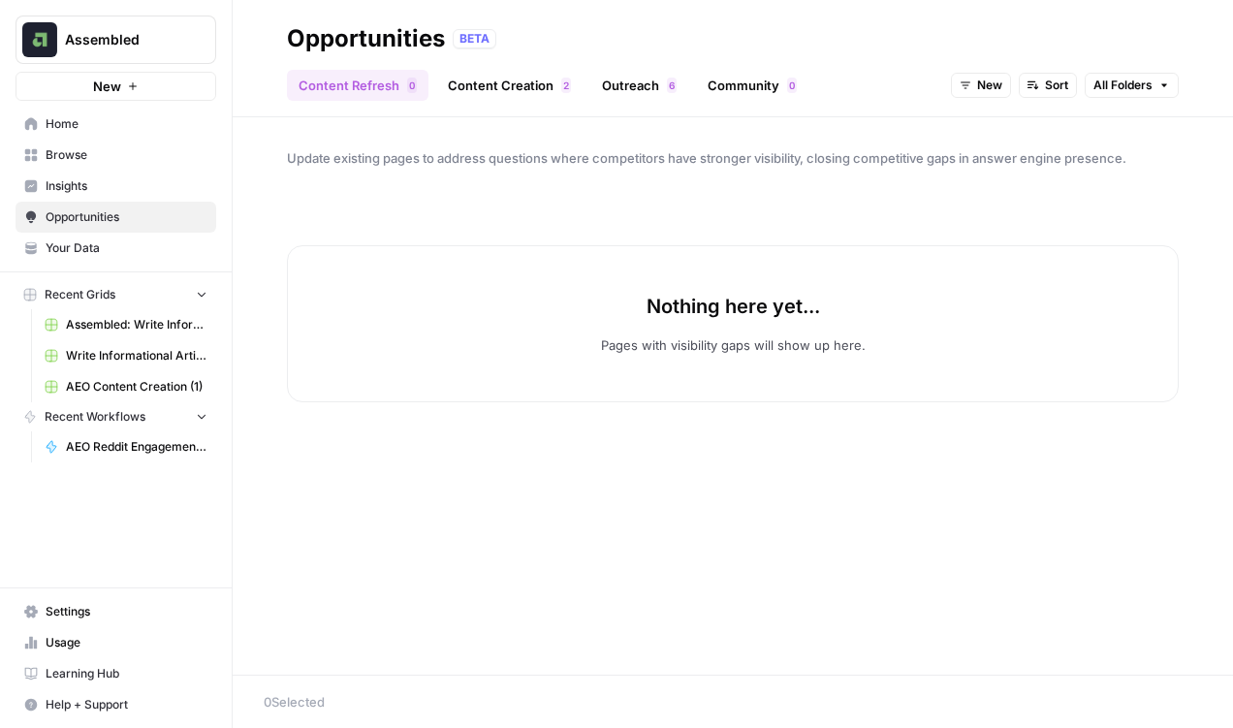
click at [490, 95] on link "Content Creation 2" at bounding box center [509, 85] width 146 height 31
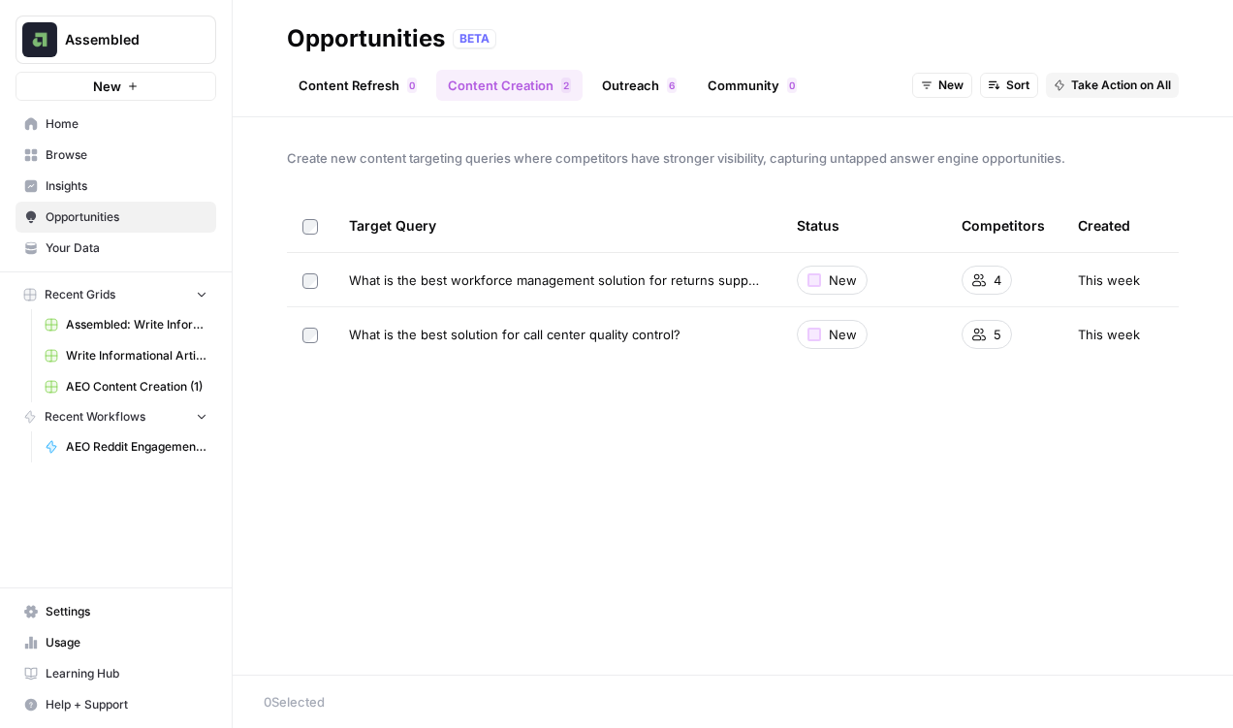
click at [621, 66] on div "Content Refresh 0 Content Creation 2 Outreach 6 Community 0 New Sort Take Actio…" at bounding box center [733, 77] width 892 height 47
click at [624, 82] on link "Outreach 6" at bounding box center [639, 85] width 98 height 31
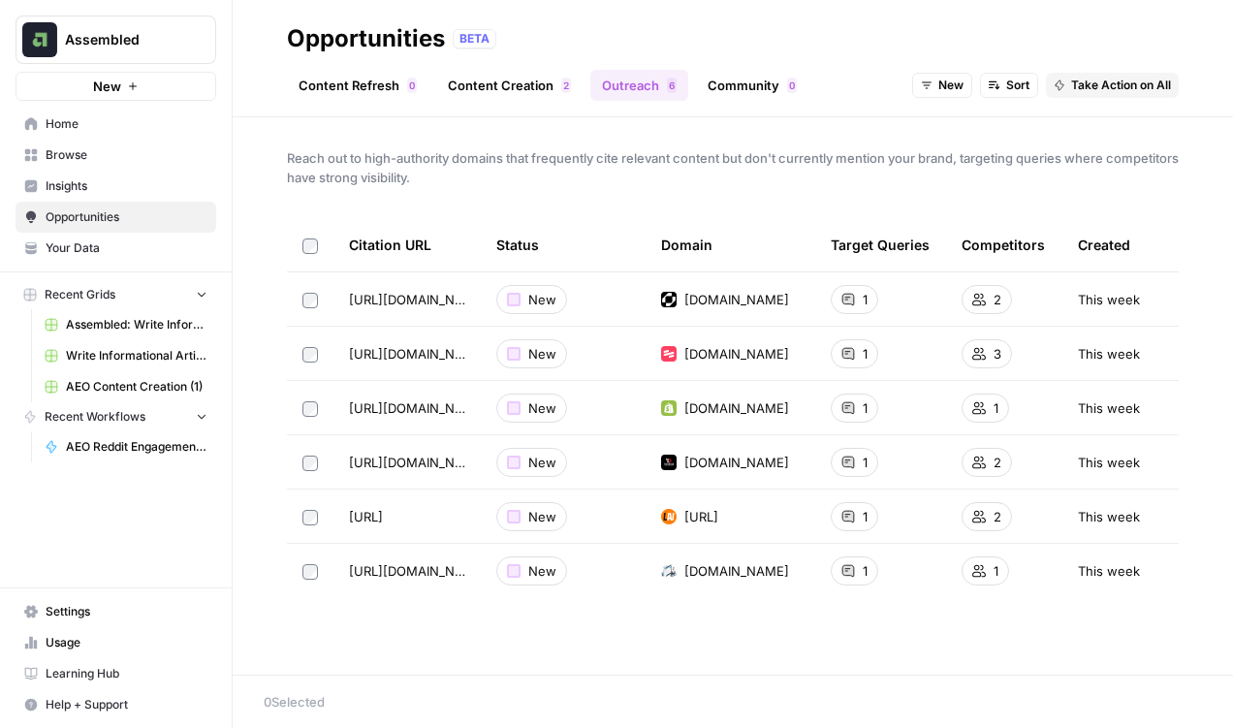
click at [749, 88] on link "Community 0" at bounding box center [752, 85] width 112 height 31
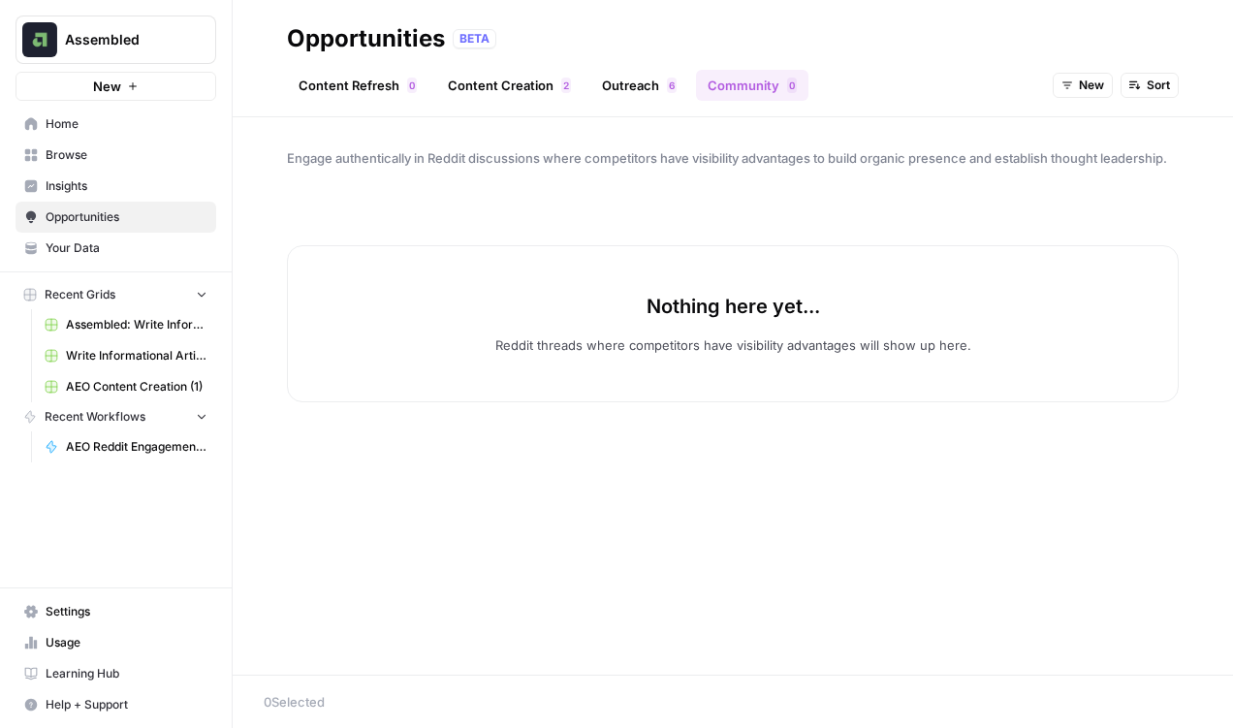
click at [632, 87] on link "Outreach 6" at bounding box center [639, 85] width 98 height 31
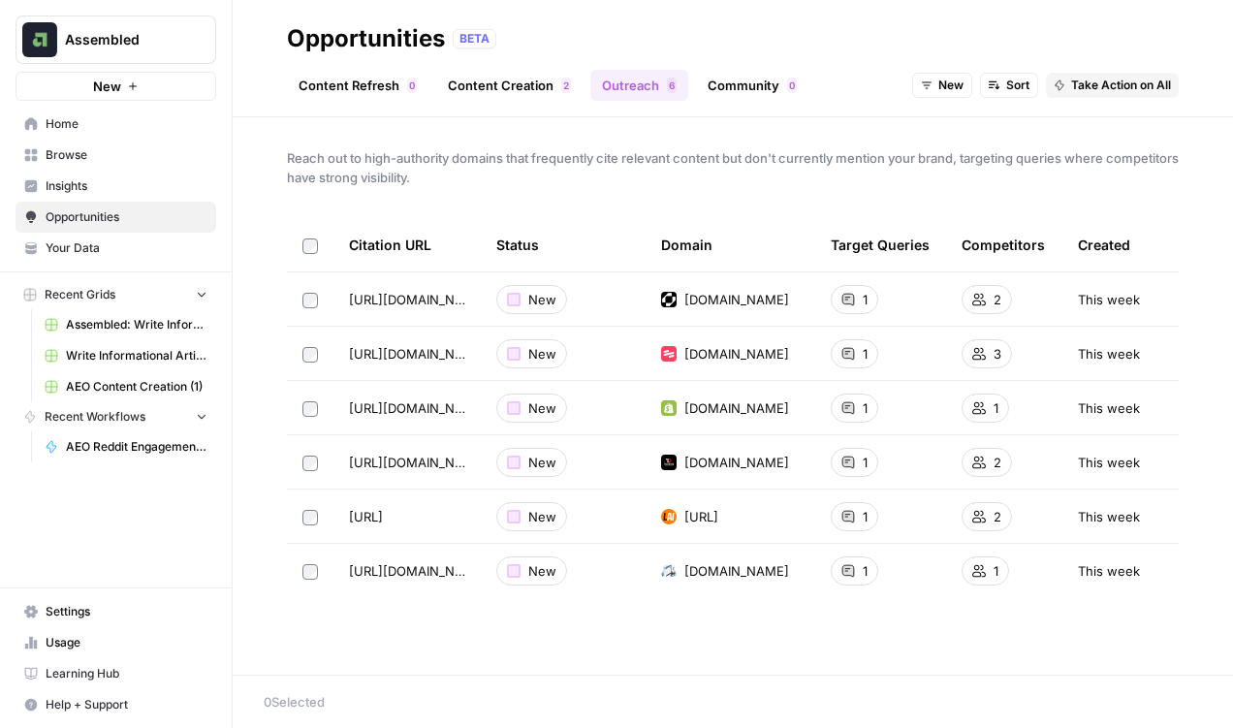
click at [491, 82] on link "Content Creation 2" at bounding box center [509, 85] width 146 height 31
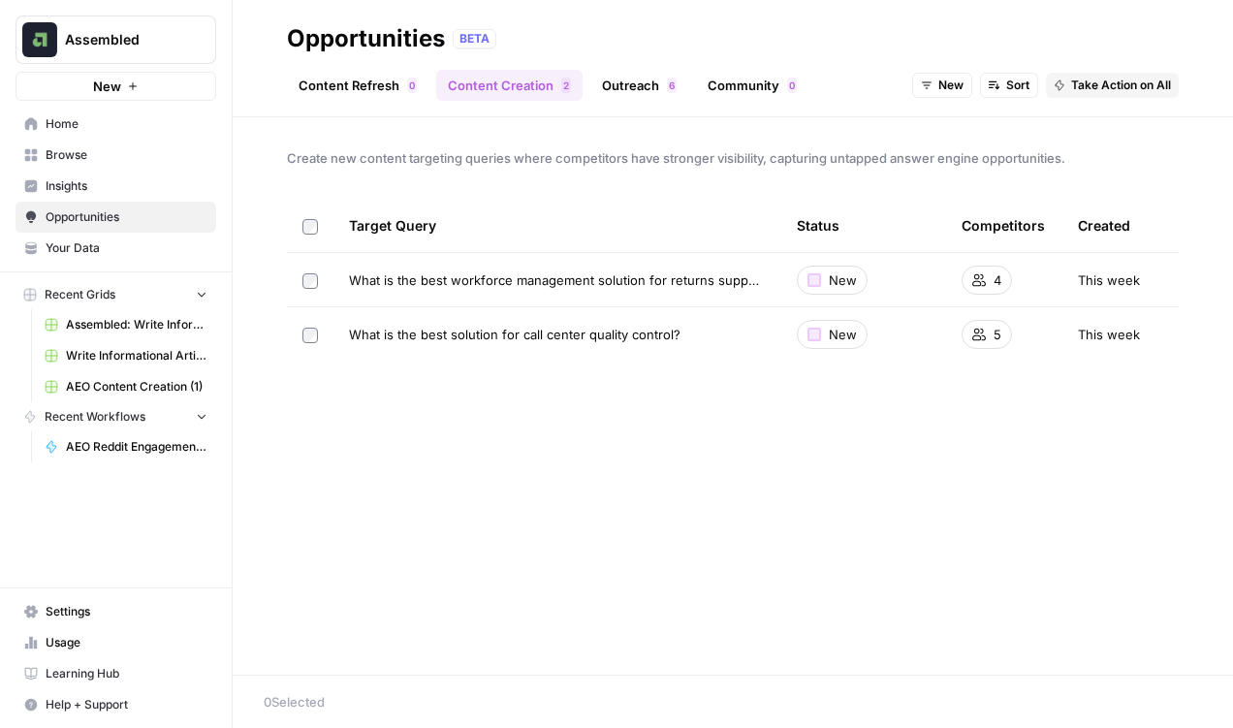
click at [375, 81] on link "Content Refresh 0" at bounding box center [358, 85] width 142 height 31
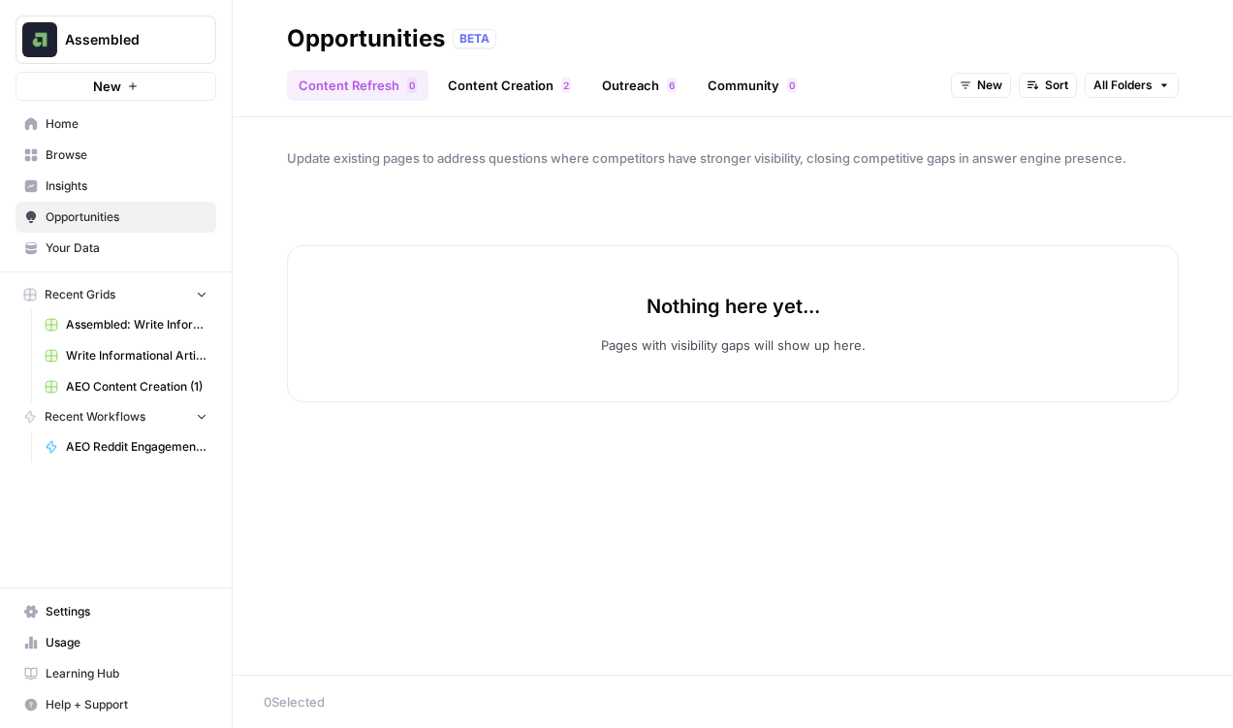
click at [82, 253] on span "Your Data" at bounding box center [127, 247] width 162 height 17
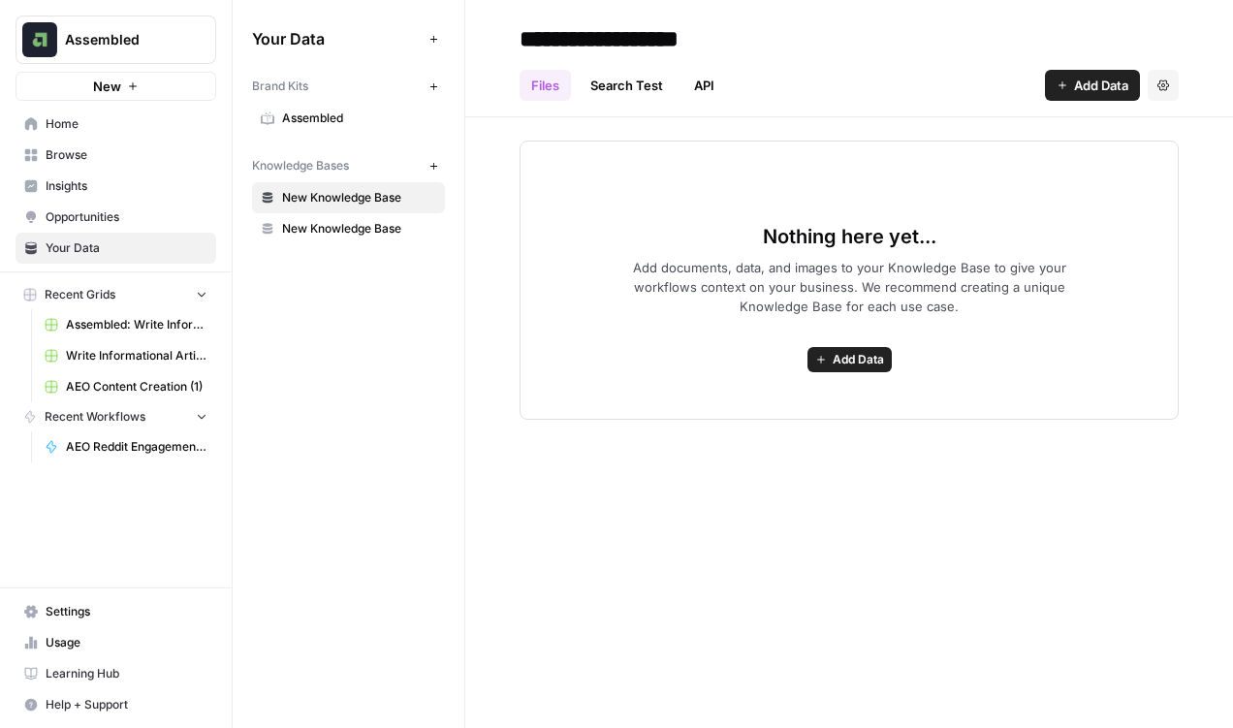
click at [60, 128] on span "Home" at bounding box center [127, 123] width 162 height 17
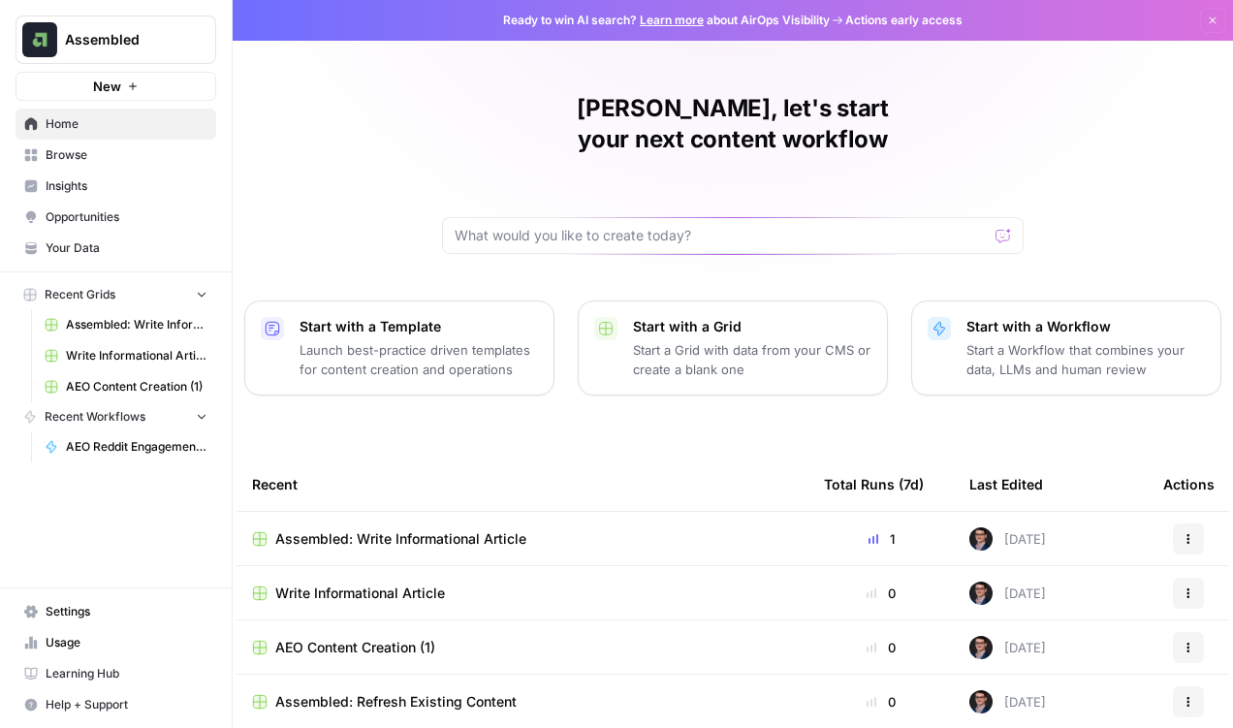
click at [876, 19] on span "Actions early access" at bounding box center [903, 20] width 117 height 17
click at [914, 18] on span "Actions early access" at bounding box center [903, 20] width 117 height 17
click at [677, 25] on link "Learn more" at bounding box center [672, 20] width 64 height 15
click at [193, 300] on button "Recent Grids" at bounding box center [116, 294] width 201 height 29
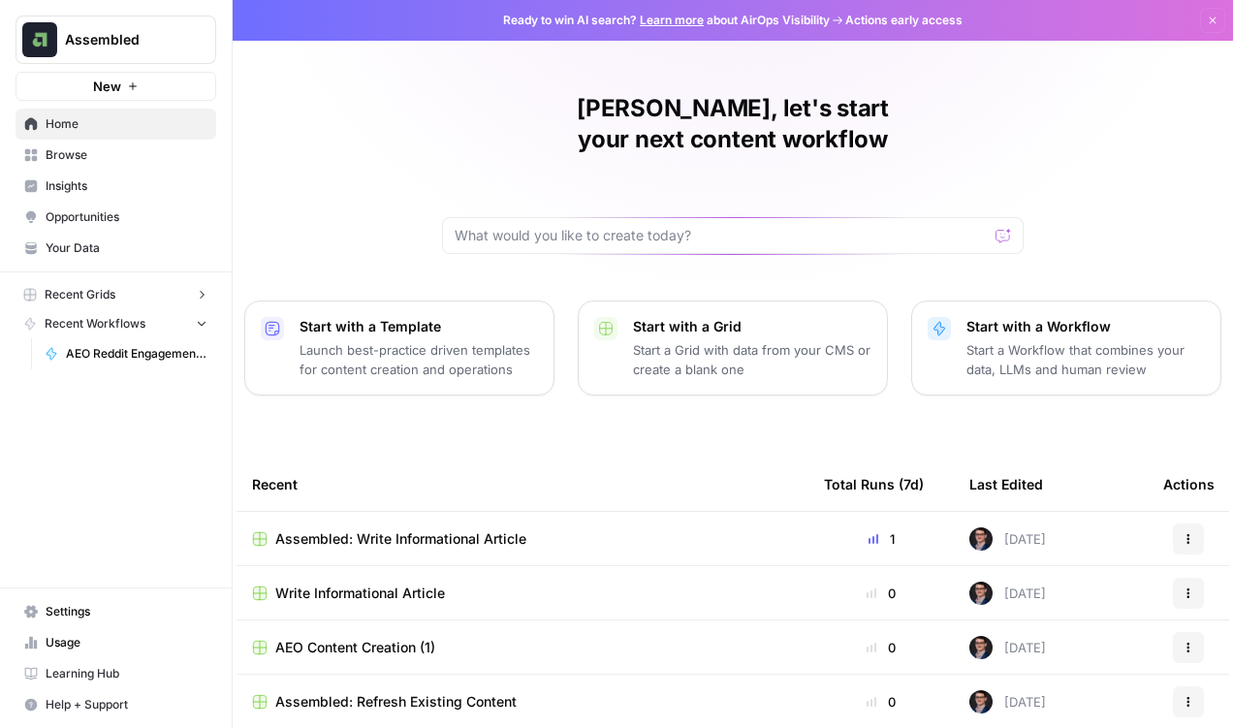
click at [114, 87] on span "New" at bounding box center [107, 86] width 28 height 19
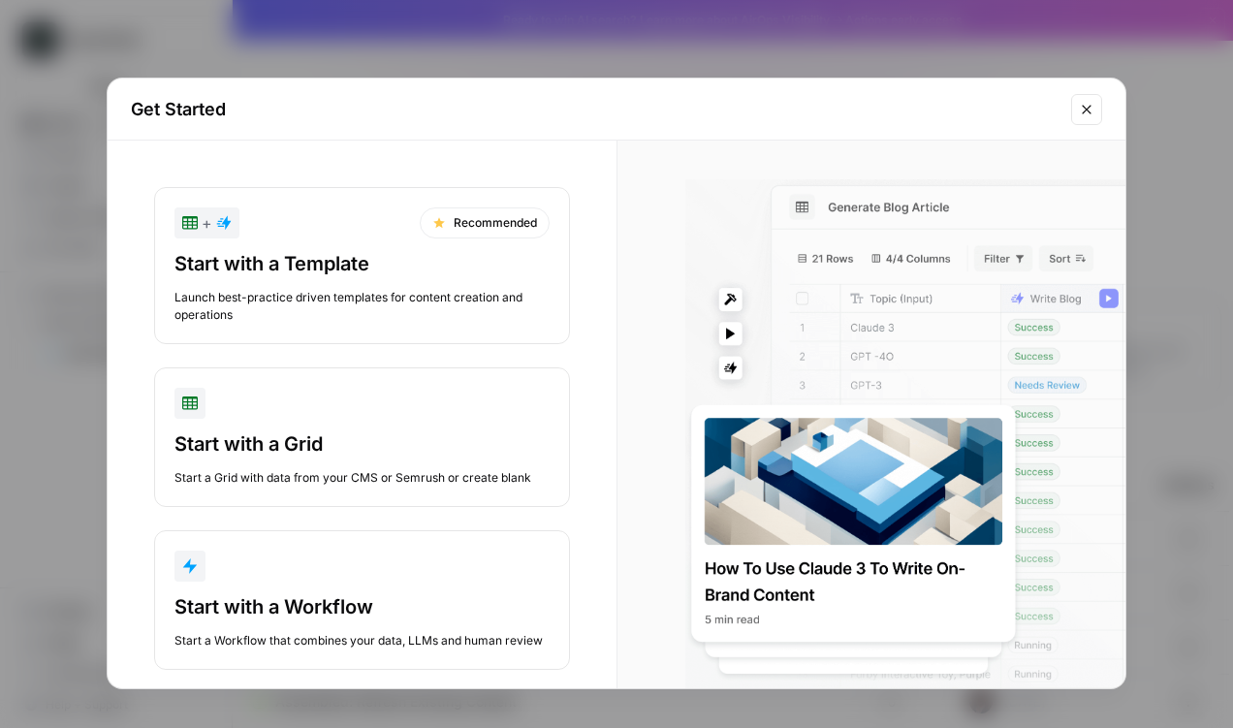
click at [1082, 116] on button "Close modal" at bounding box center [1086, 109] width 31 height 31
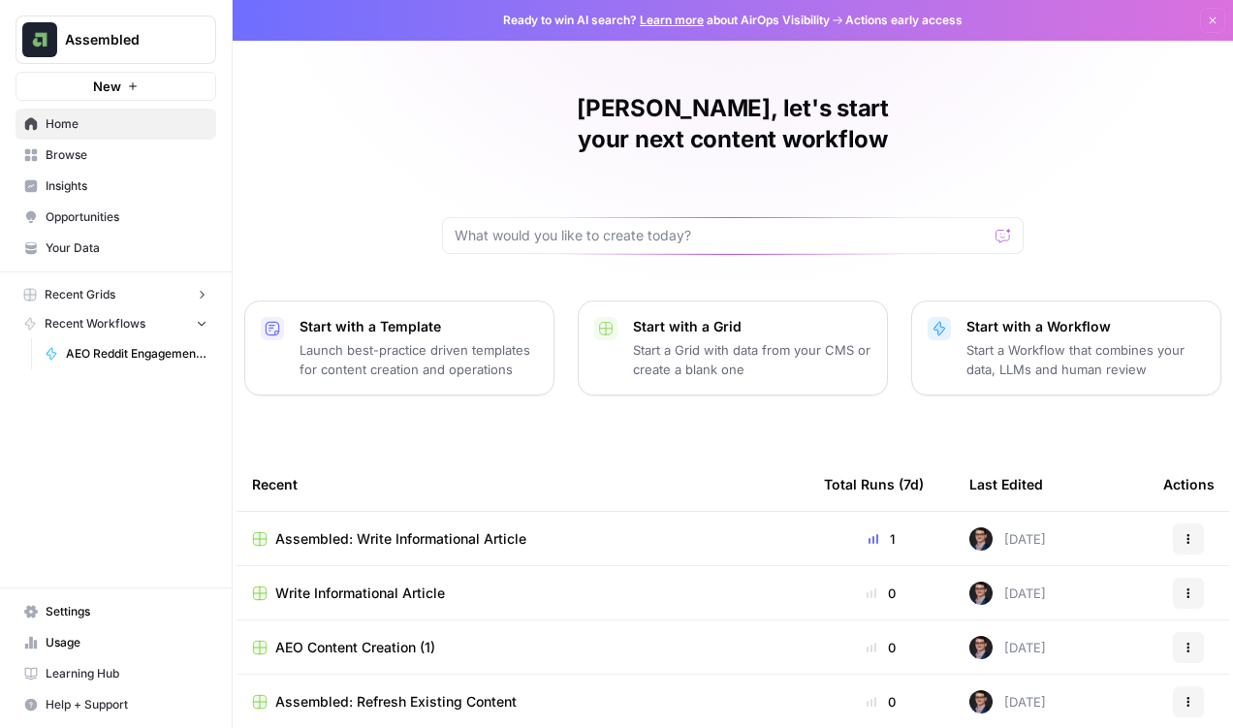
scroll to position [164, 0]
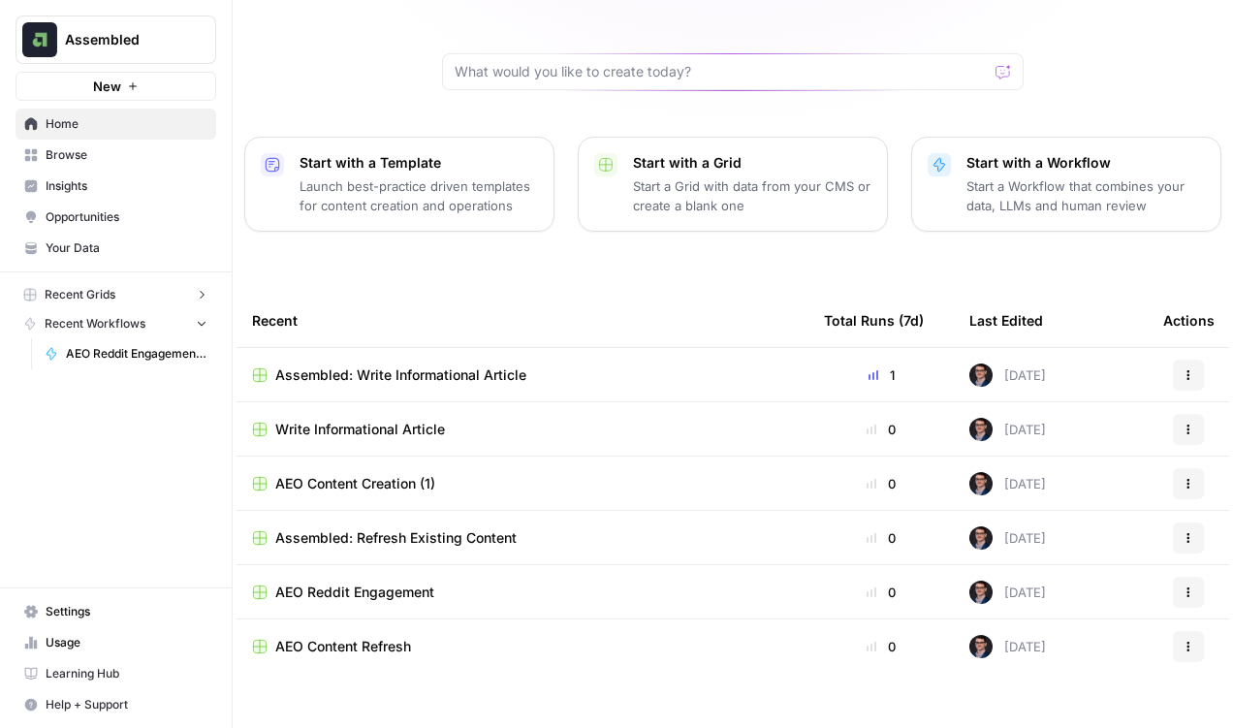
click at [49, 642] on span "Usage" at bounding box center [127, 642] width 162 height 17
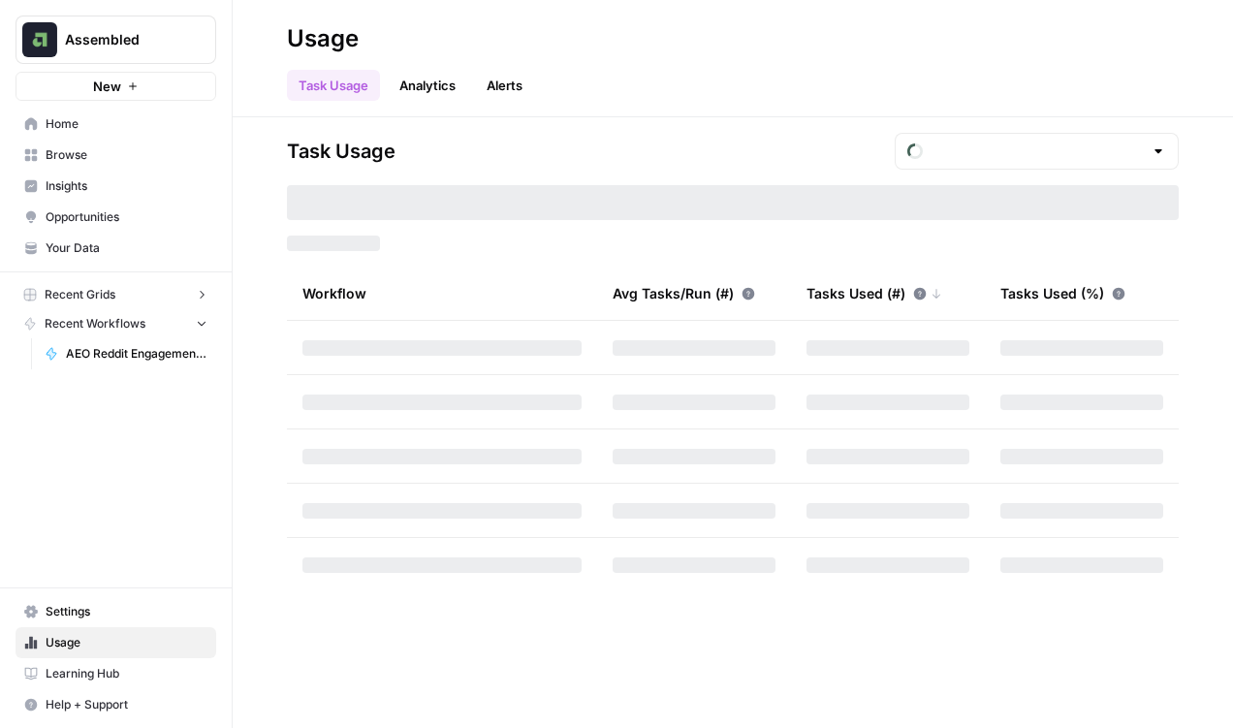
type input "October Tasks"
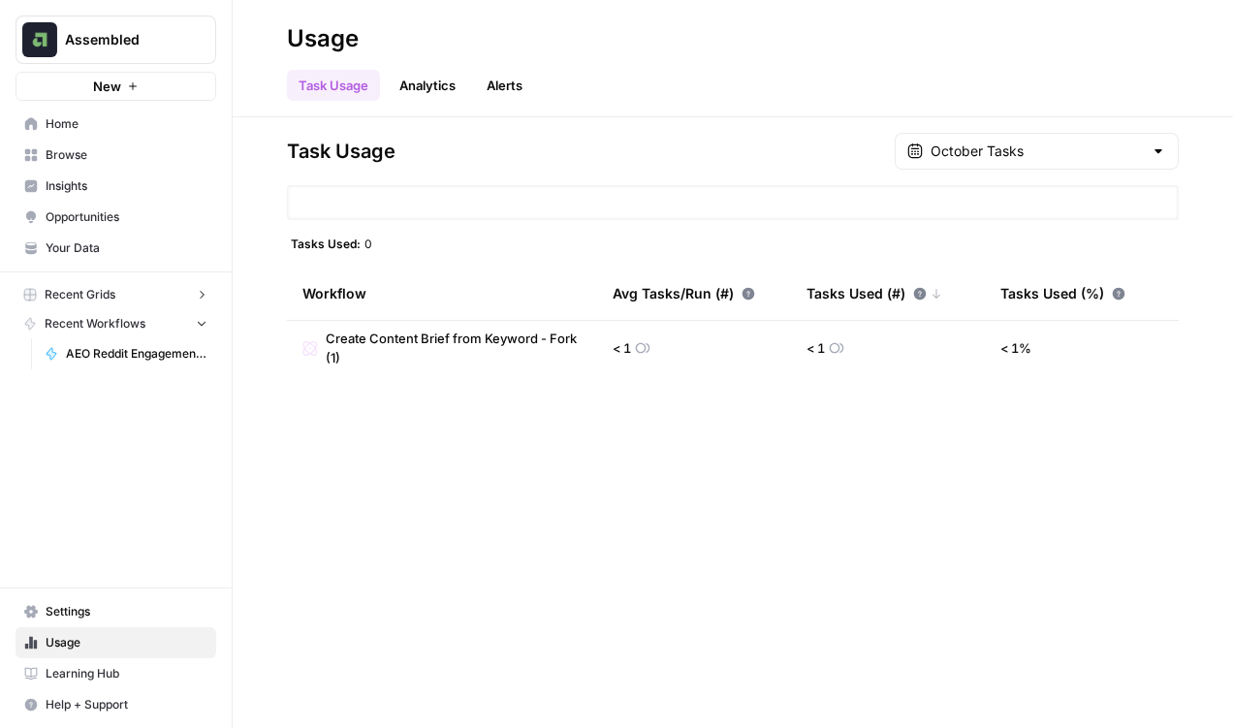
click at [432, 80] on link "Analytics" at bounding box center [427, 85] width 79 height 31
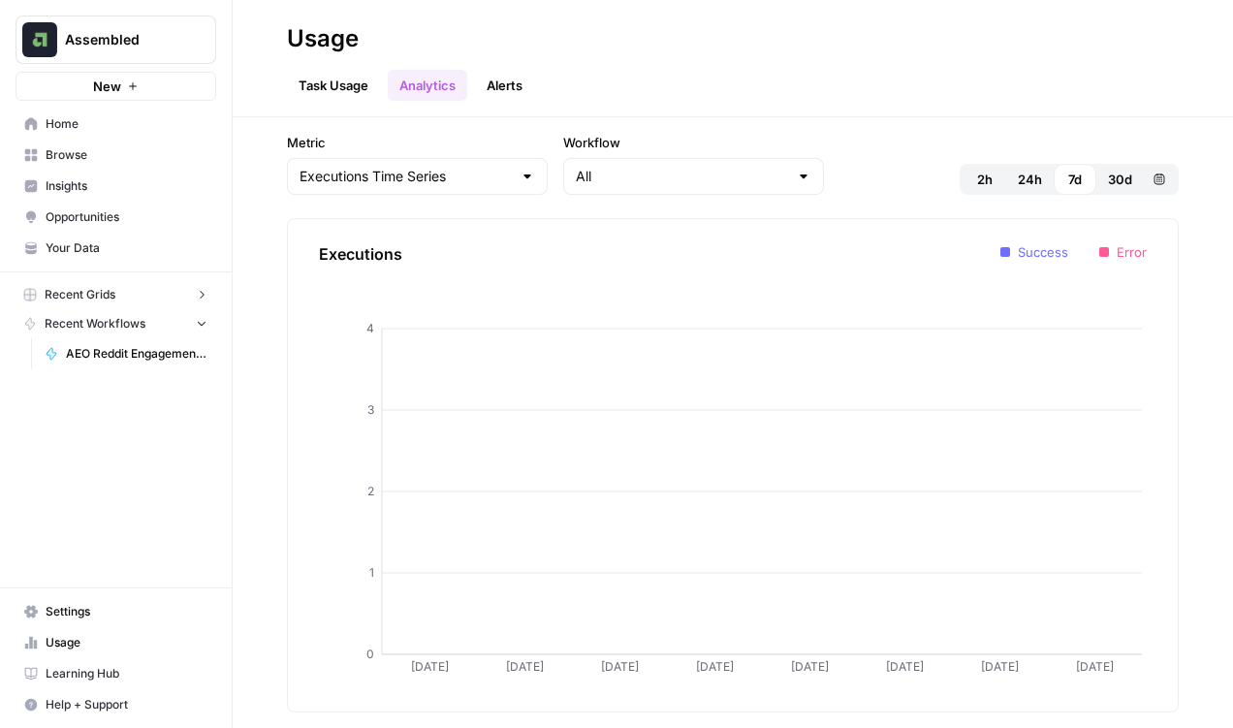
click at [492, 95] on link "Alerts" at bounding box center [504, 85] width 59 height 31
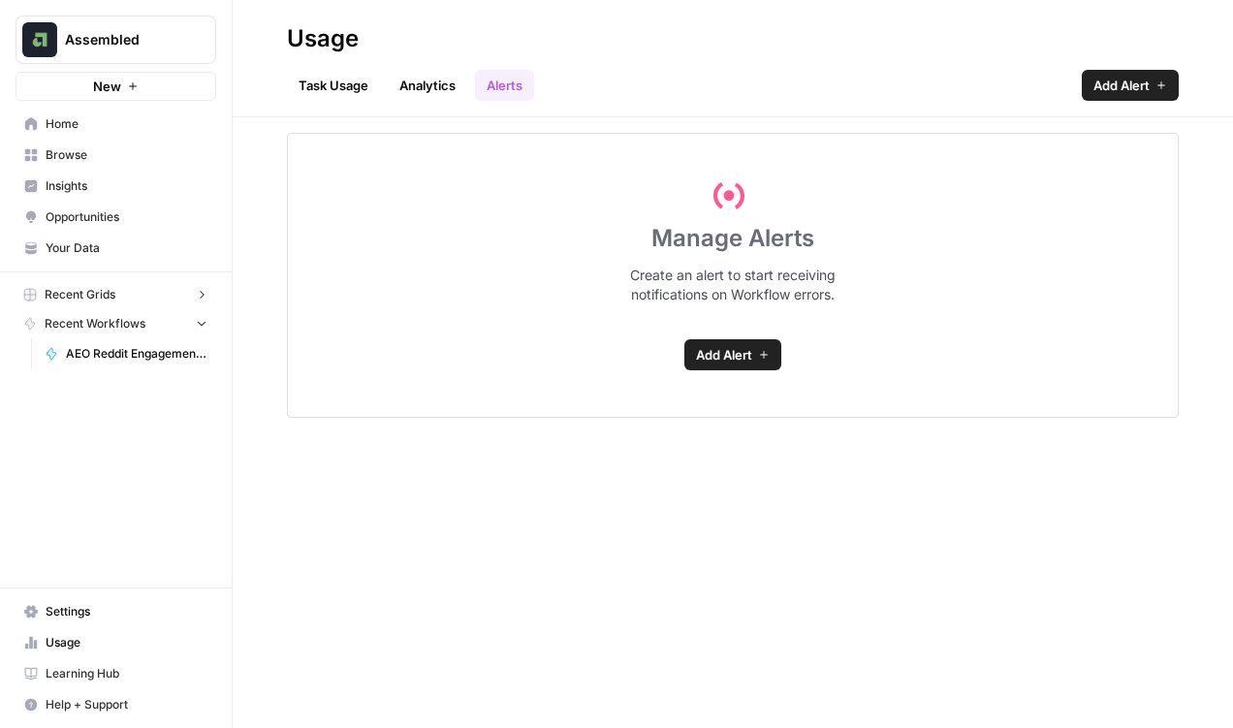
click at [338, 88] on link "Task Usage" at bounding box center [333, 85] width 93 height 31
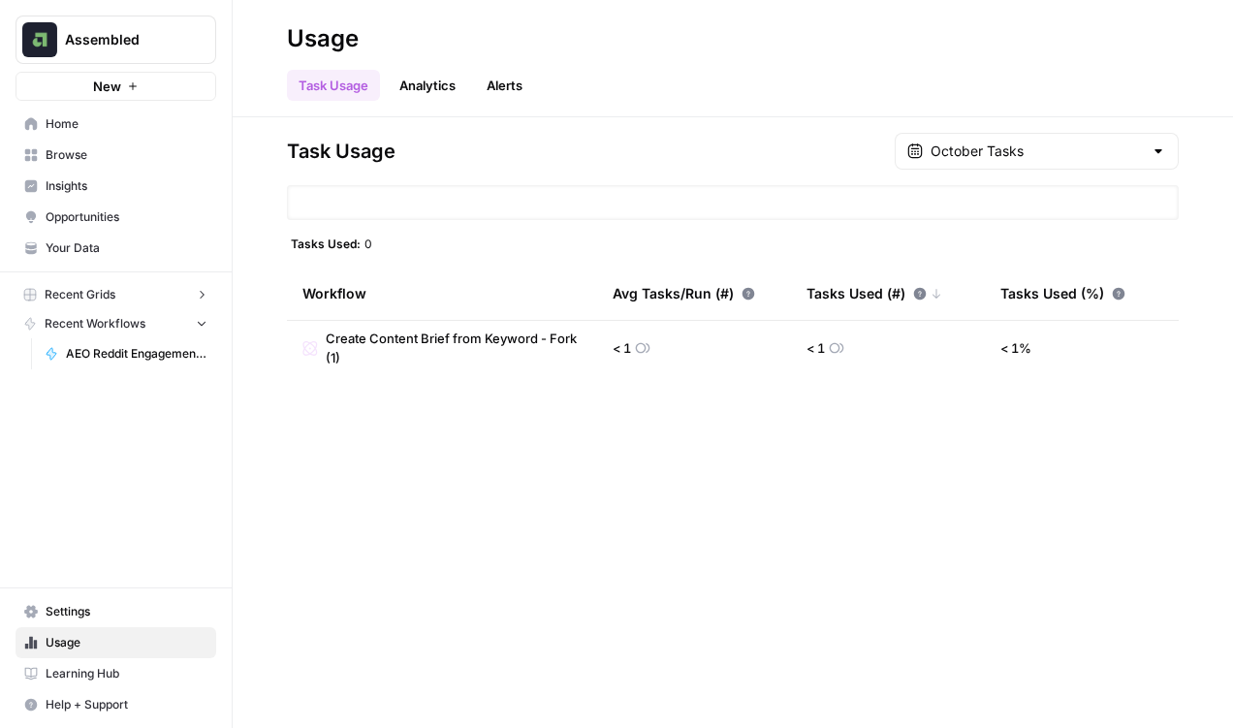
click at [95, 123] on span "Home" at bounding box center [127, 123] width 162 height 17
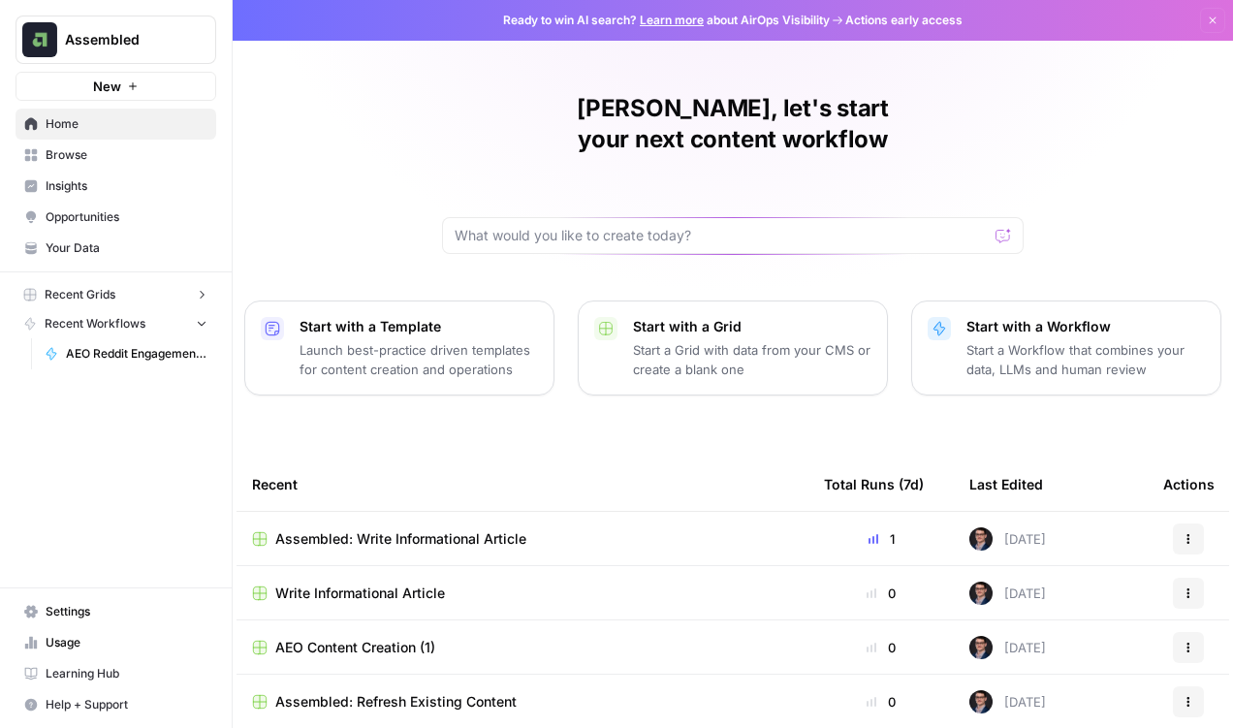
scroll to position [164, 0]
